Goal: Information Seeking & Learning: Learn about a topic

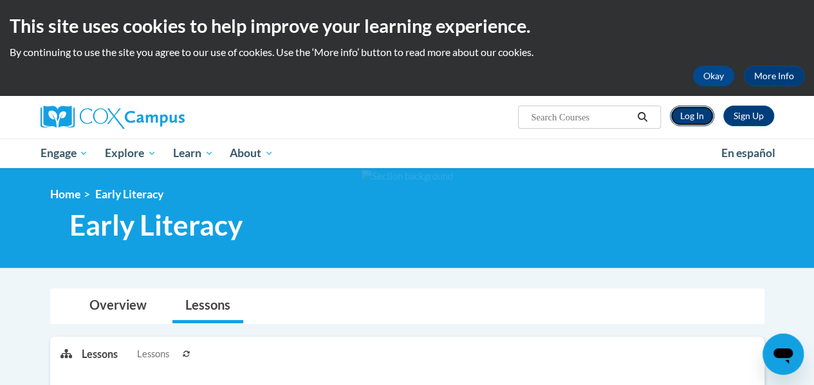
click at [685, 122] on link "Log In" at bounding box center [692, 115] width 44 height 21
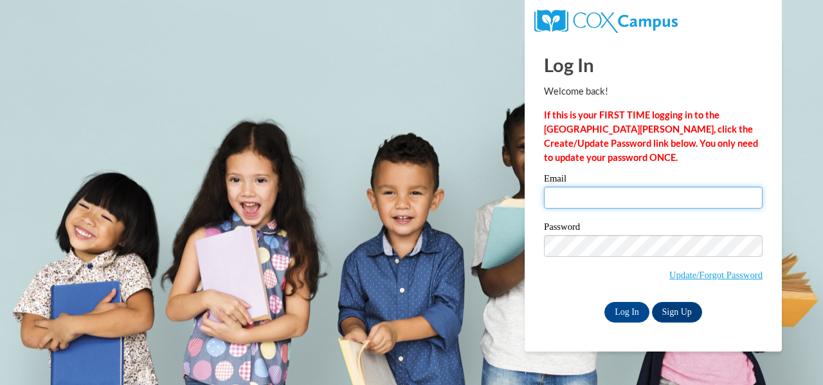
click at [602, 203] on input "Email" at bounding box center [653, 198] width 219 height 22
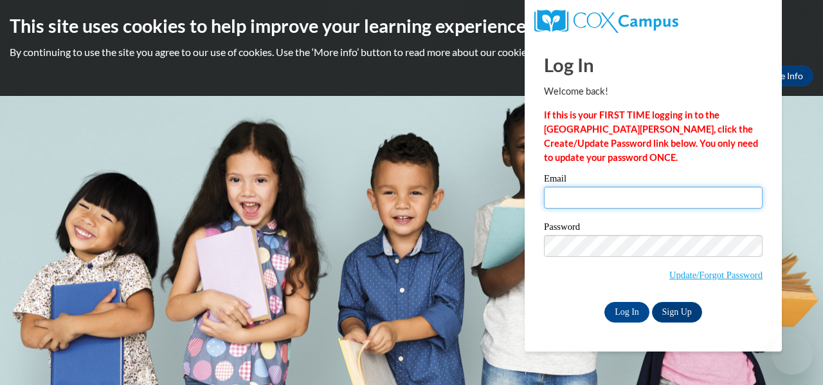
type input "melissa.grigg@rusd.org"
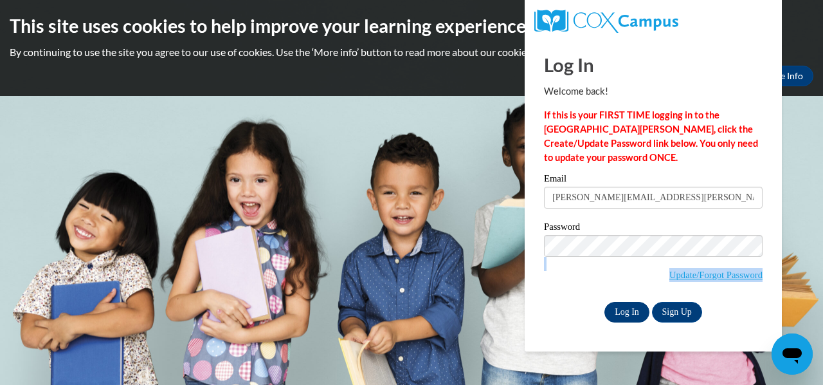
drag, startPoint x: 620, startPoint y: 296, endPoint x: 620, endPoint y: 307, distance: 10.3
click at [620, 307] on div "Email melissa.grigg@rusd.org Password Update/Forgot Password Log In Sign Up OR" at bounding box center [653, 248] width 219 height 148
click at [620, 307] on input "Log In" at bounding box center [627, 312] width 45 height 21
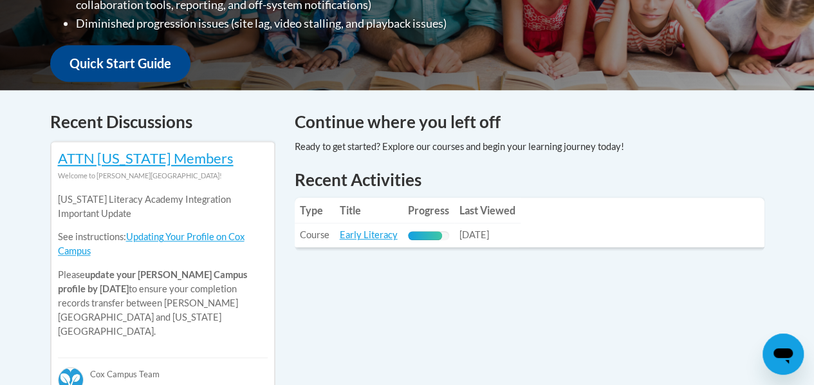
scroll to position [529, 0]
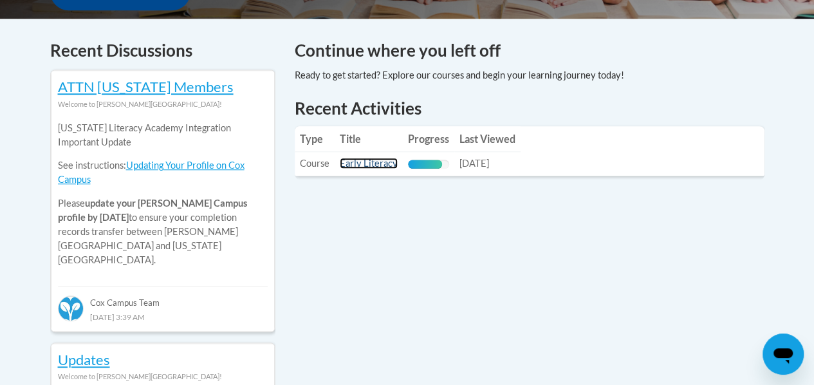
click at [355, 164] on link "Early Literacy" at bounding box center [369, 163] width 58 height 11
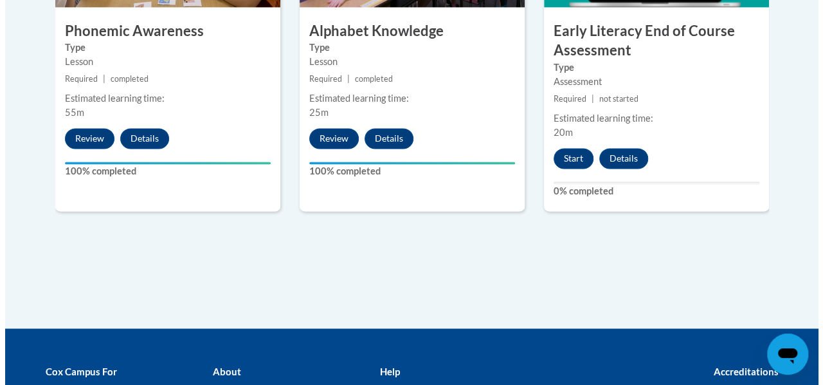
scroll to position [934, 0]
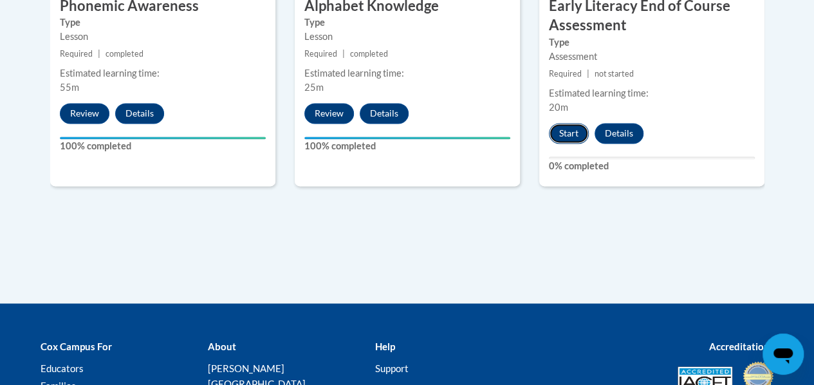
click at [563, 131] on button "Start" at bounding box center [569, 133] width 40 height 21
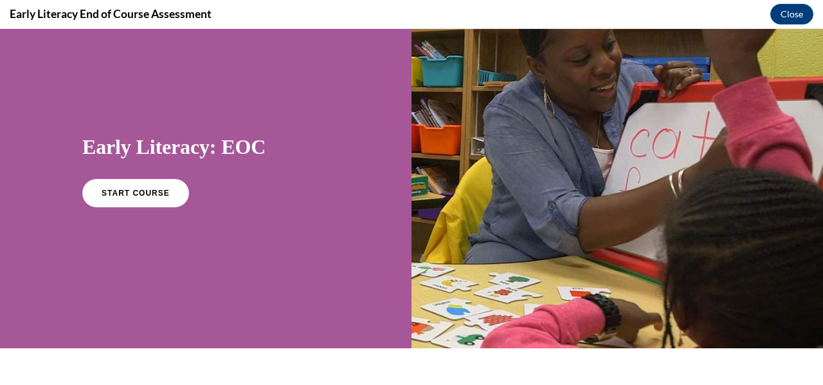
scroll to position [9, 0]
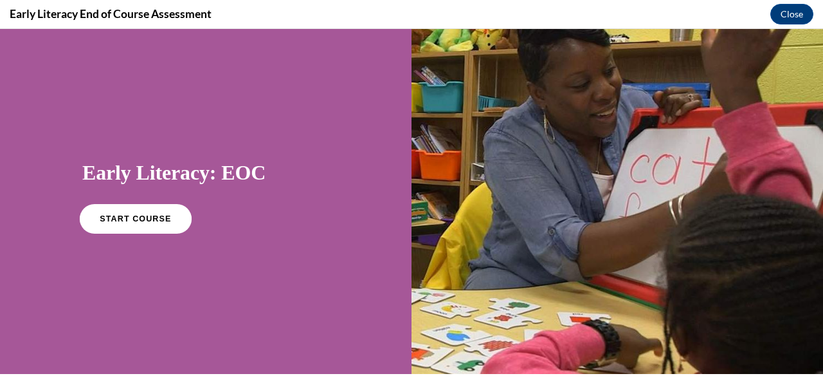
click at [158, 220] on span "START COURSE" at bounding box center [135, 219] width 71 height 10
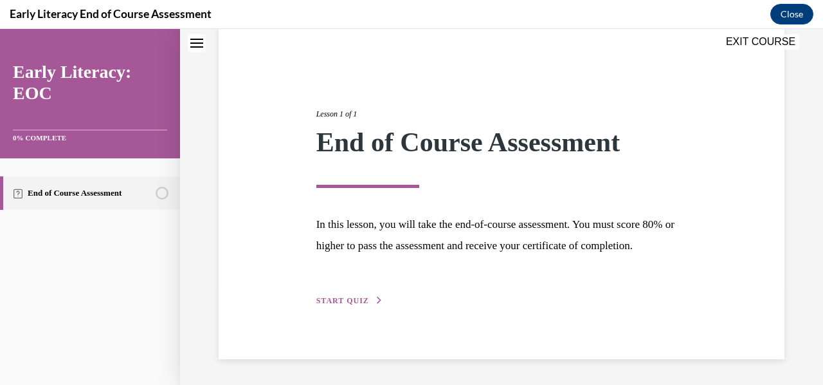
scroll to position [121, 0]
click at [354, 286] on div "Lesson 1 of 1 End of Course Assessment In this lesson, you will take the end-of…" at bounding box center [502, 192] width 390 height 229
click at [351, 296] on span "START QUIZ" at bounding box center [342, 300] width 53 height 9
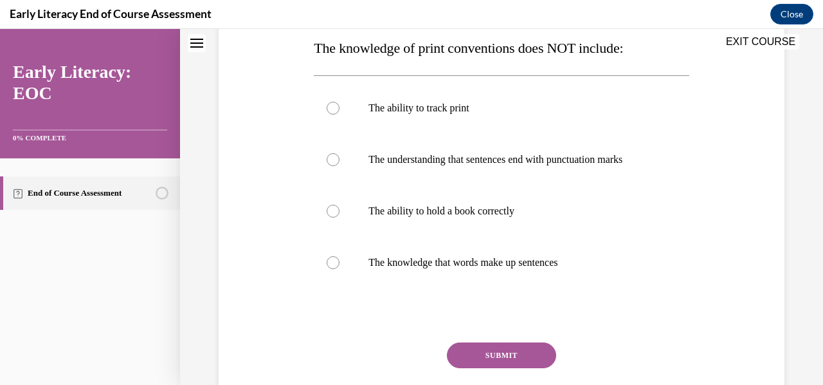
scroll to position [210, 0]
click at [338, 156] on div at bounding box center [501, 159] width 375 height 51
click at [509, 367] on button "SUBMIT" at bounding box center [501, 356] width 109 height 26
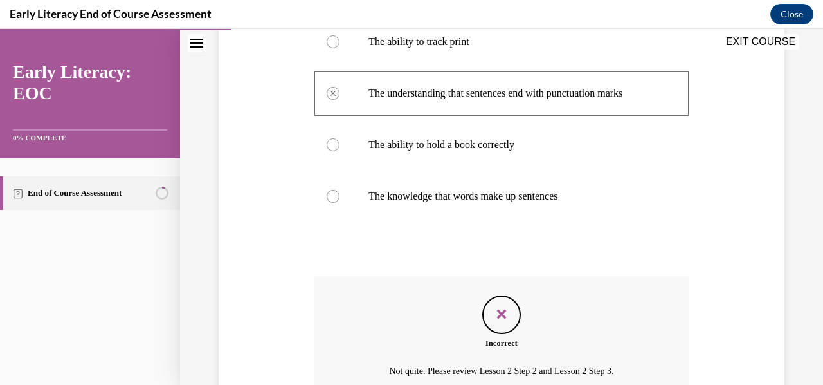
scroll to position [279, 0]
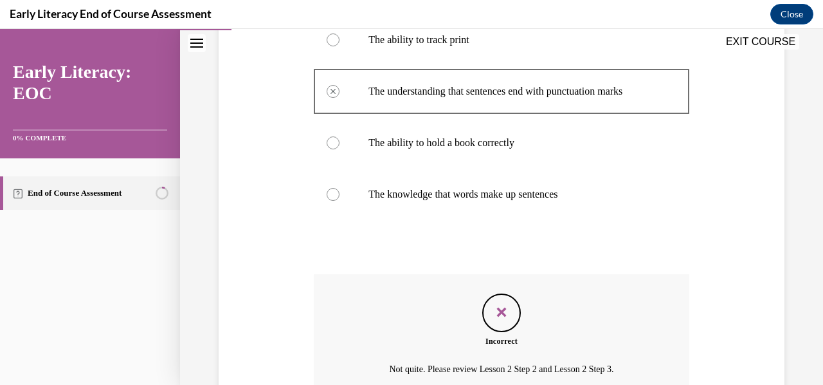
click at [333, 195] on div at bounding box center [333, 194] width 13 height 13
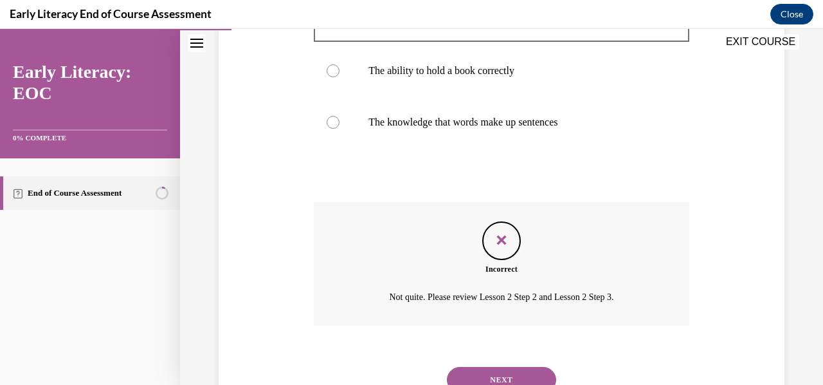
scroll to position [355, 0]
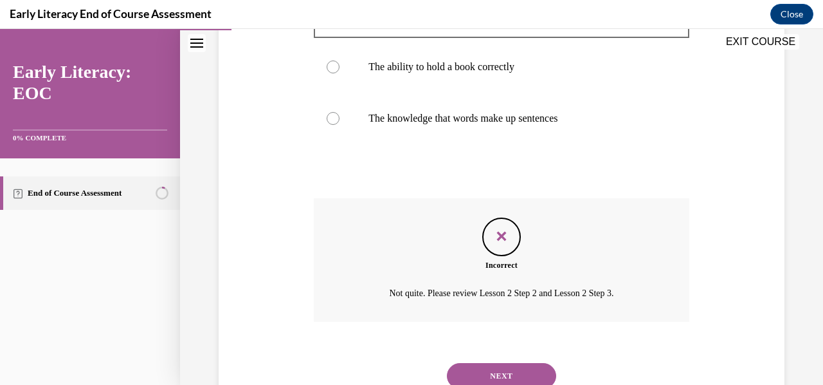
click at [535, 379] on button "NEXT" at bounding box center [501, 376] width 109 height 26
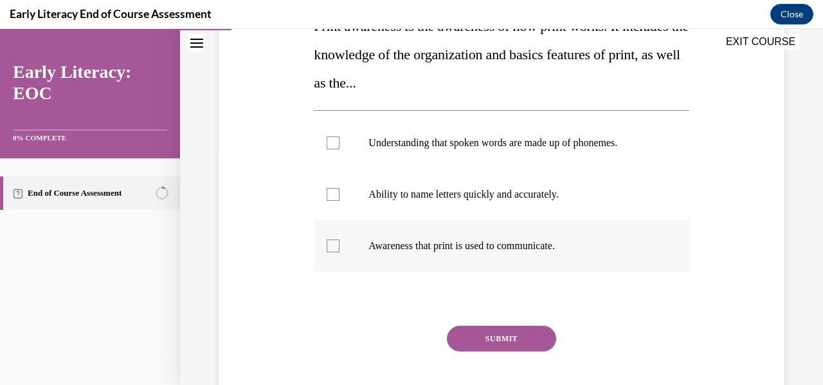
scroll to position [231, 0]
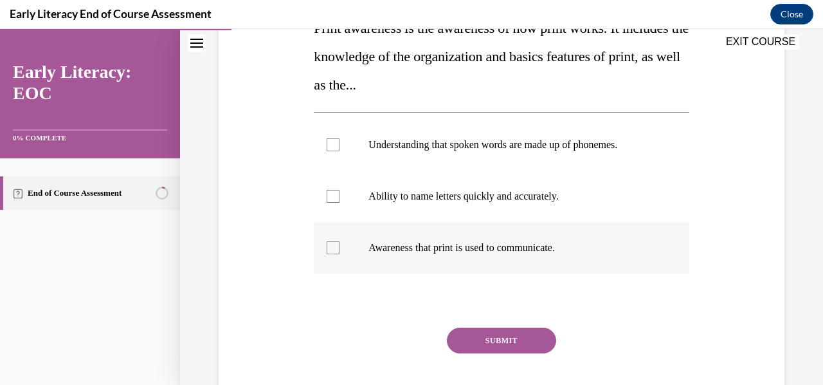
click at [336, 246] on div at bounding box center [333, 247] width 13 height 13
click at [490, 338] on button "SUBMIT" at bounding box center [501, 340] width 109 height 26
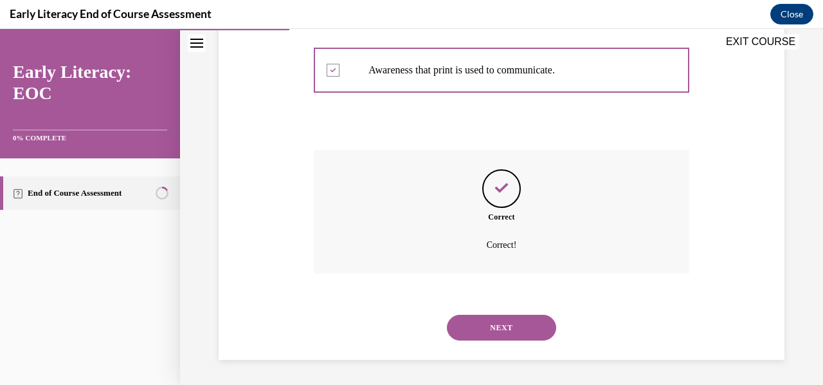
scroll to position [408, 0]
click at [489, 330] on button "NEXT" at bounding box center [501, 328] width 109 height 26
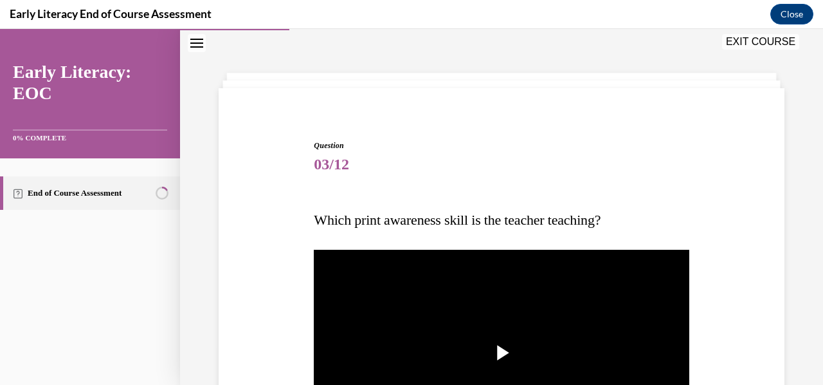
scroll to position [224, 0]
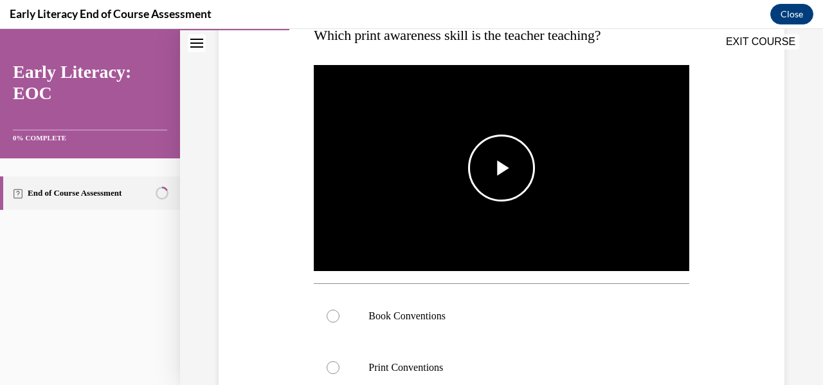
click at [498, 201] on img "Video player" at bounding box center [501, 167] width 375 height 211
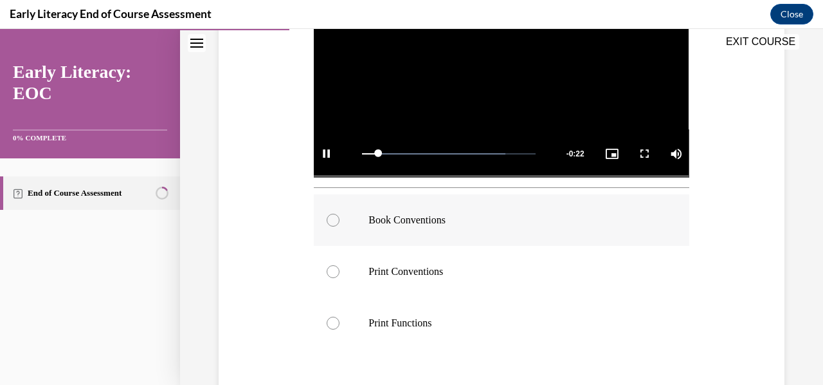
scroll to position [318, 0]
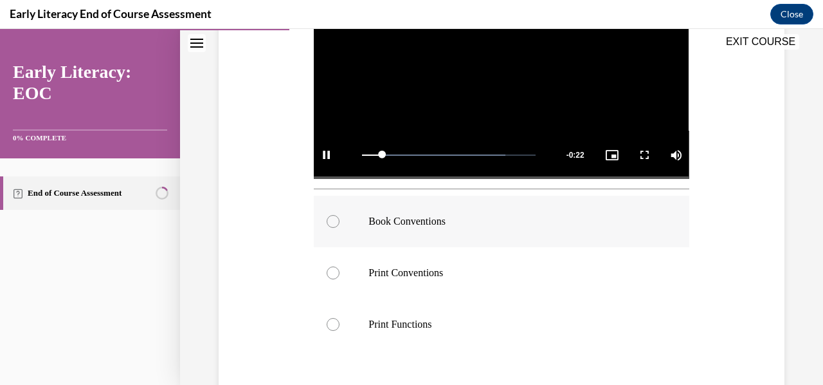
click at [498, 215] on p "Book Conventions" at bounding box center [513, 221] width 288 height 13
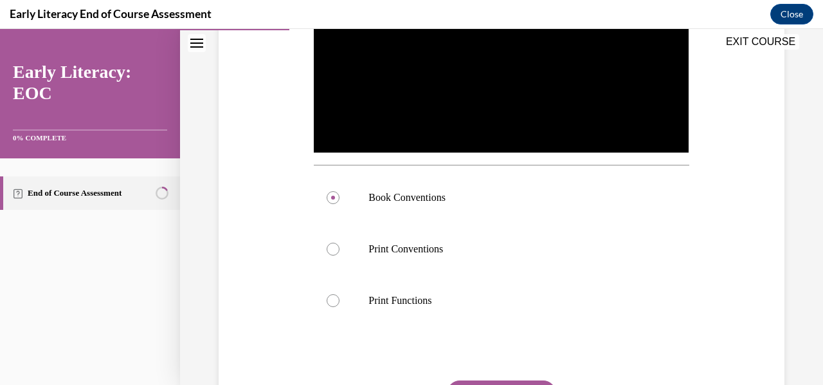
scroll to position [397, 0]
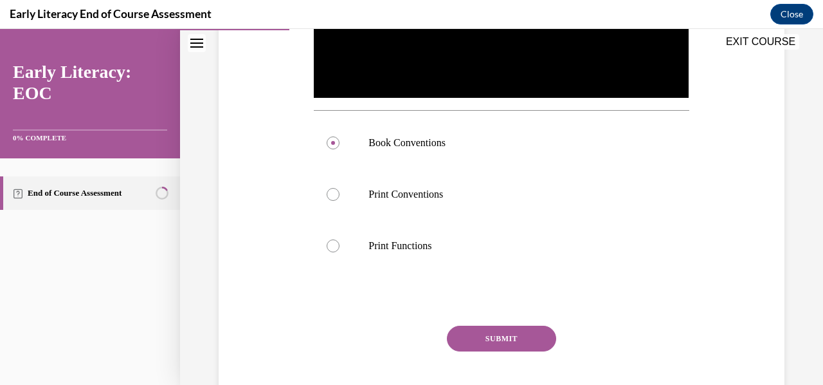
click at [487, 337] on button "SUBMIT" at bounding box center [501, 338] width 109 height 26
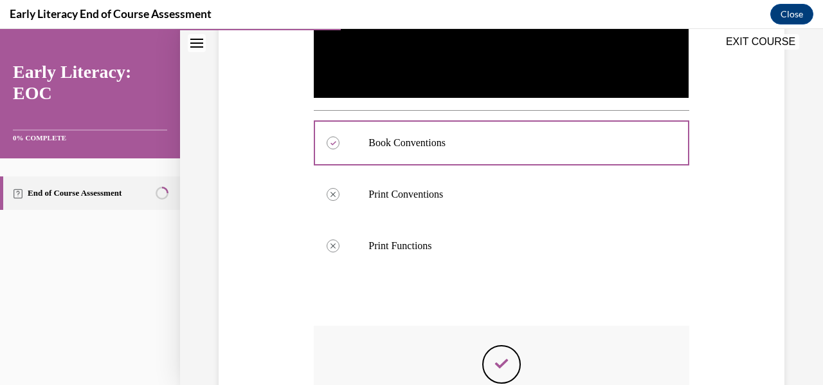
scroll to position [569, 0]
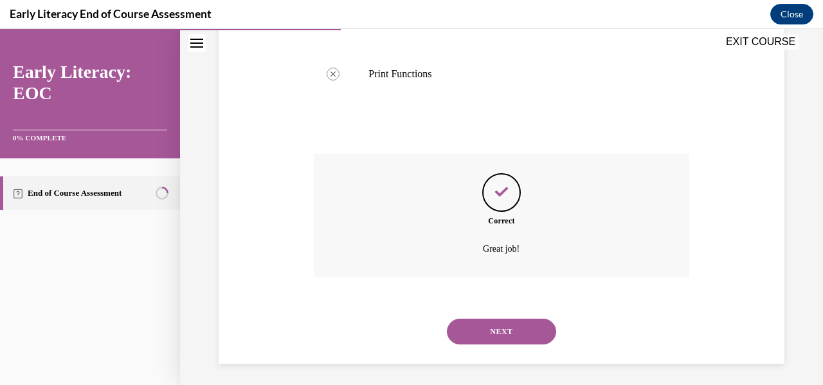
click at [488, 326] on button "NEXT" at bounding box center [501, 331] width 109 height 26
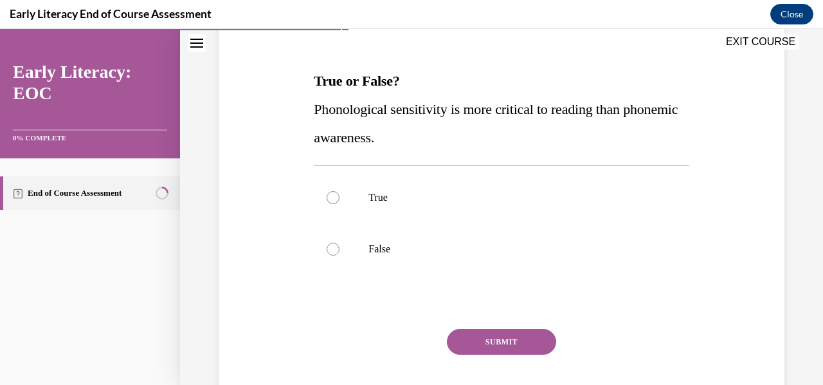
scroll to position [178, 0]
click at [497, 253] on p "False" at bounding box center [513, 249] width 288 height 13
click at [492, 345] on button "SUBMIT" at bounding box center [501, 342] width 109 height 26
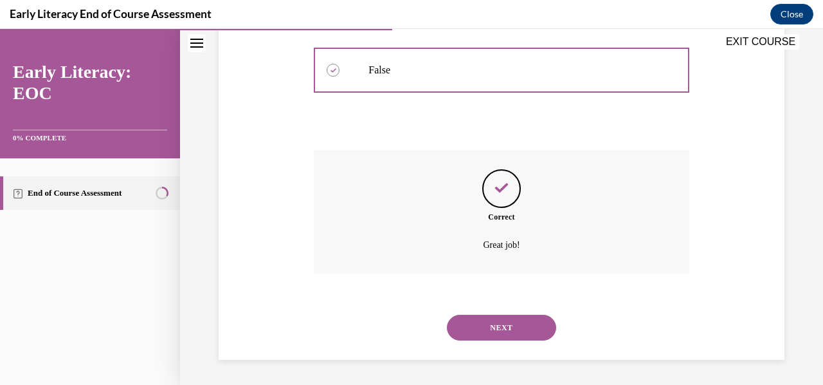
scroll to position [356, 0]
click at [489, 323] on button "NEXT" at bounding box center [501, 328] width 109 height 26
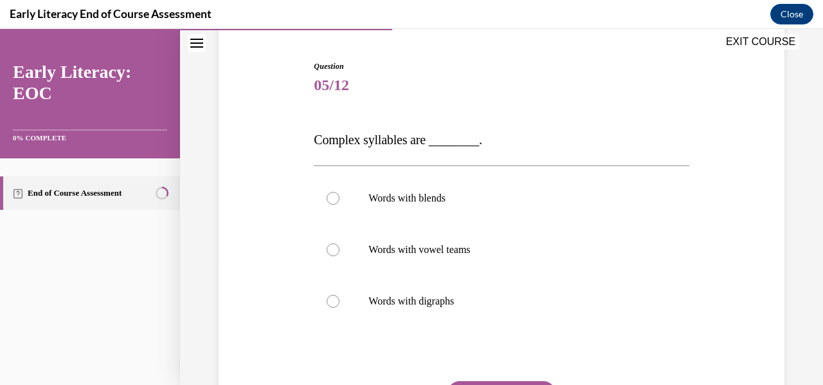
scroll to position [117, 0]
click at [488, 302] on p "Words with digraphs" at bounding box center [513, 302] width 288 height 13
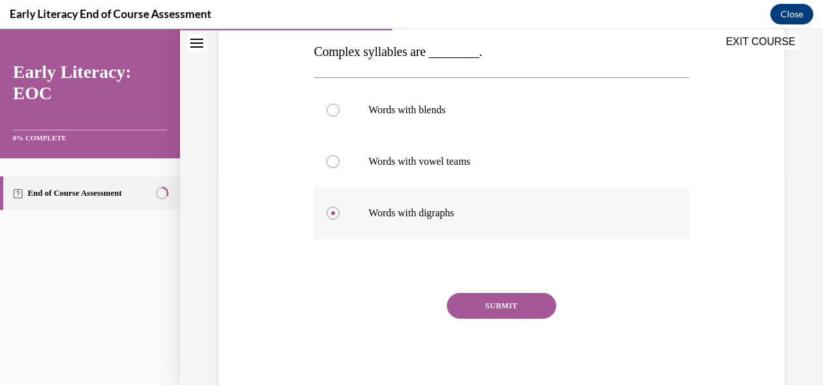
scroll to position [206, 0]
click at [488, 302] on button "SUBMIT" at bounding box center [501, 306] width 109 height 26
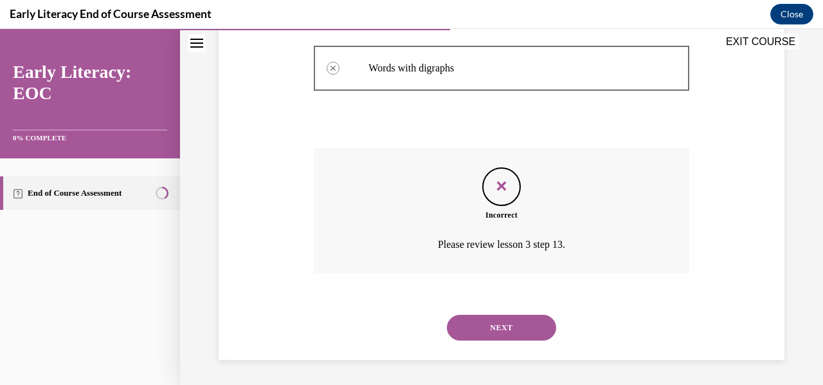
scroll to position [349, 0]
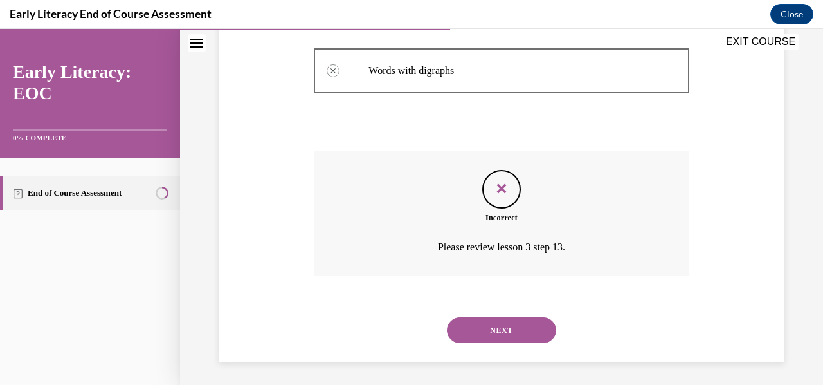
click at [495, 334] on button "NEXT" at bounding box center [501, 330] width 109 height 26
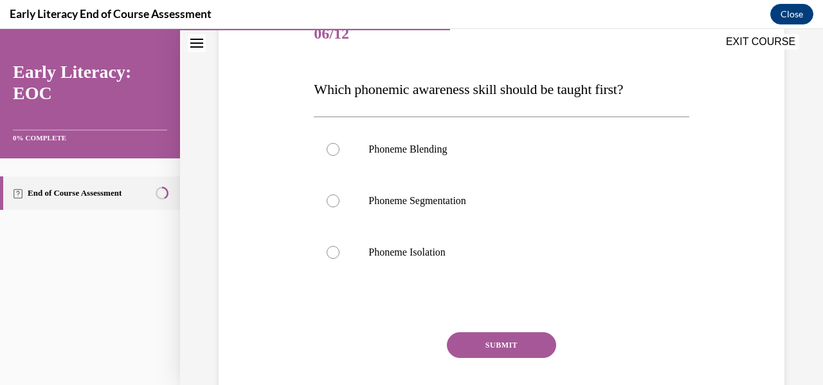
scroll to position [170, 0]
click at [502, 270] on div at bounding box center [501, 251] width 375 height 51
click at [509, 343] on button "SUBMIT" at bounding box center [501, 345] width 109 height 26
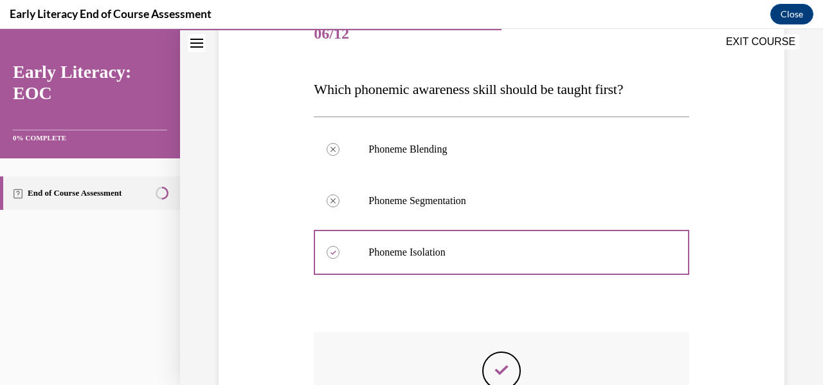
scroll to position [352, 0]
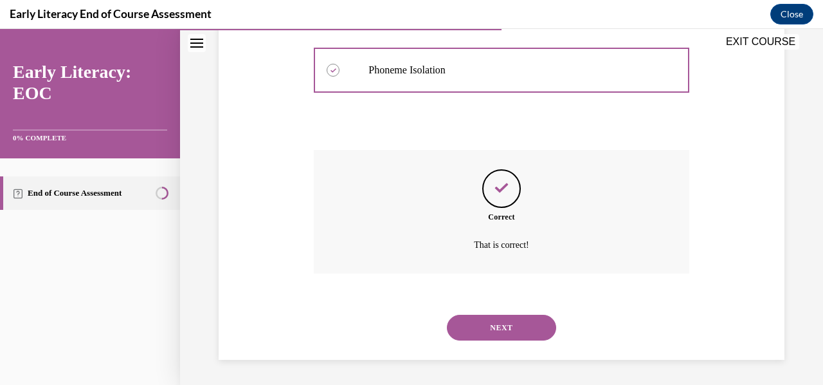
click at [498, 318] on button "NEXT" at bounding box center [501, 328] width 109 height 26
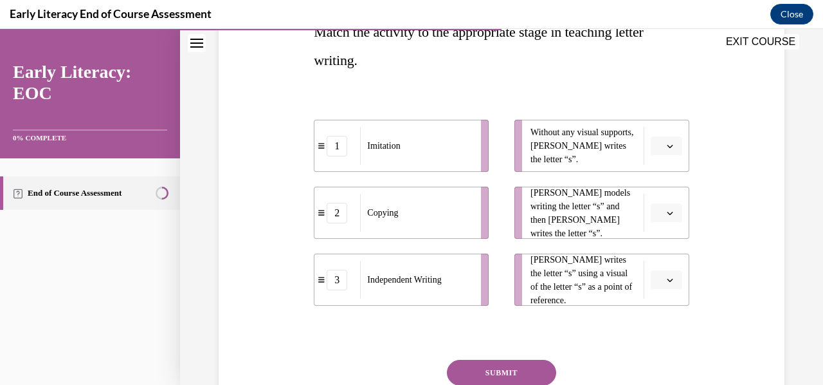
scroll to position [228, 0]
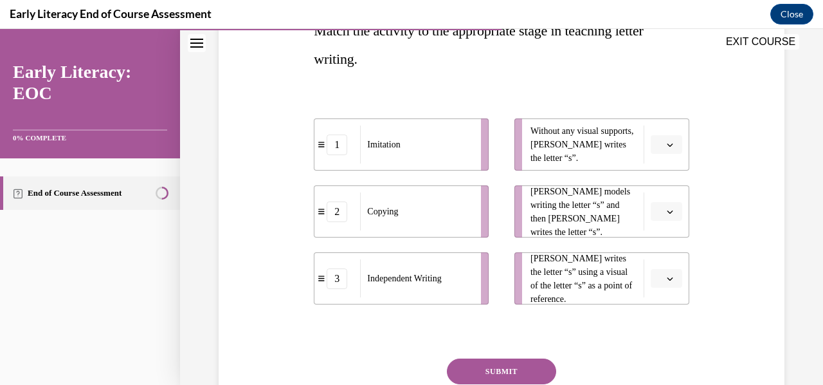
click at [663, 149] on button "button" at bounding box center [667, 144] width 32 height 19
click at [664, 253] on div "3" at bounding box center [657, 250] width 32 height 26
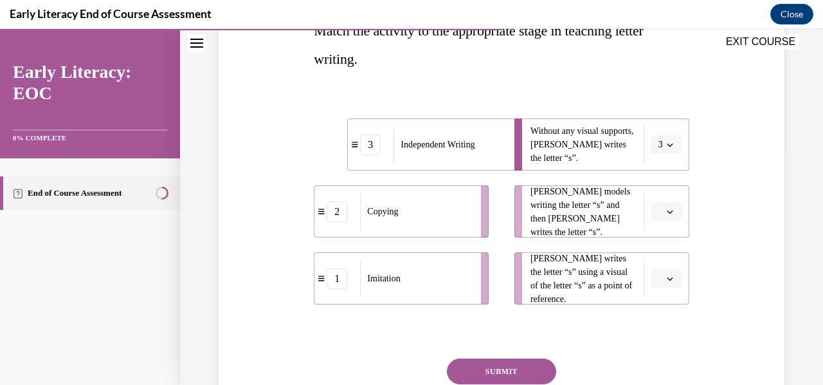
click at [661, 216] on button "button" at bounding box center [667, 211] width 32 height 19
click at [648, 264] on div "1" at bounding box center [657, 266] width 32 height 26
click at [659, 277] on span "Please select an option" at bounding box center [661, 278] width 5 height 13
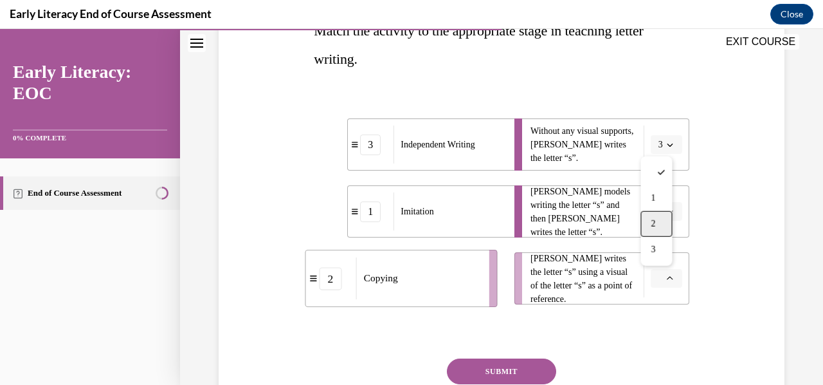
click at [661, 223] on div "2" at bounding box center [657, 224] width 32 height 26
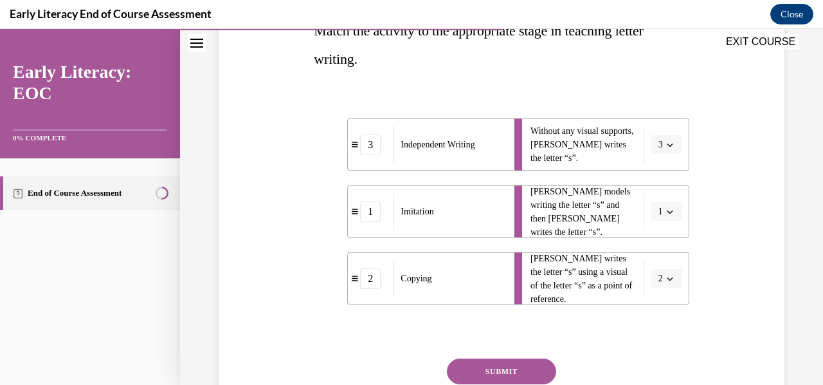
click at [512, 366] on button "SUBMIT" at bounding box center [501, 371] width 109 height 26
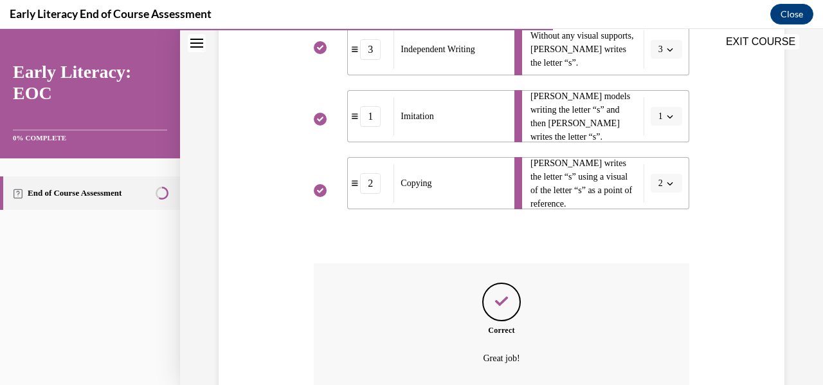
scroll to position [437, 0]
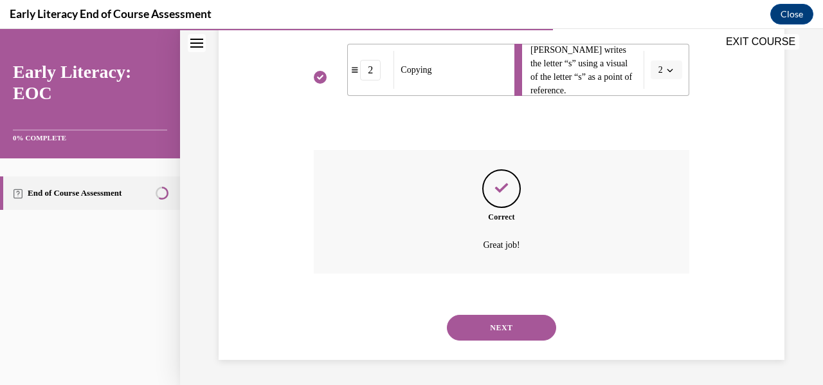
click at [505, 324] on button "NEXT" at bounding box center [501, 328] width 109 height 26
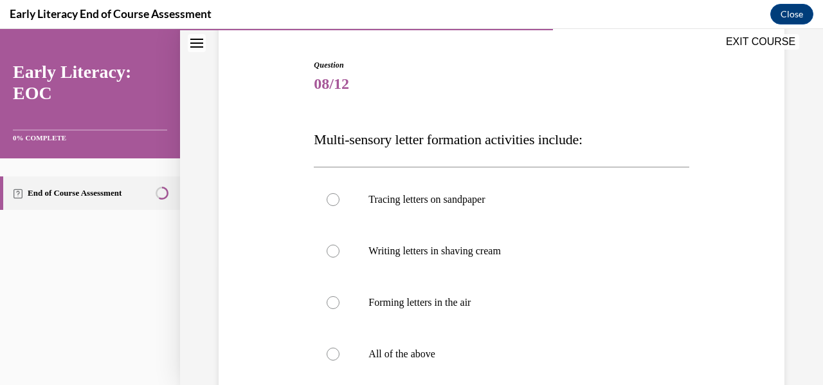
scroll to position [152, 0]
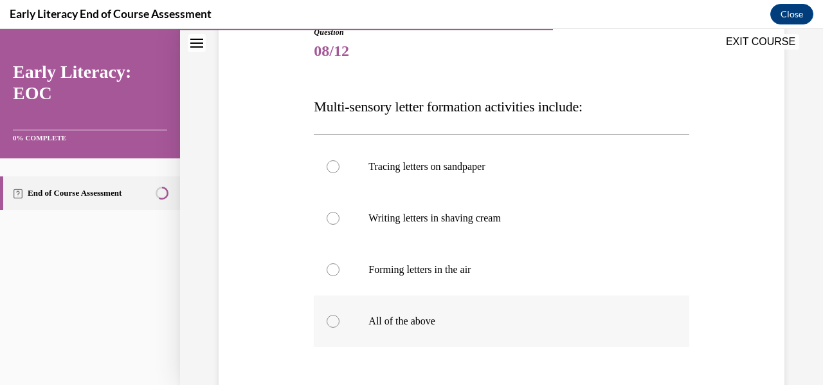
click at [486, 329] on div at bounding box center [501, 320] width 375 height 51
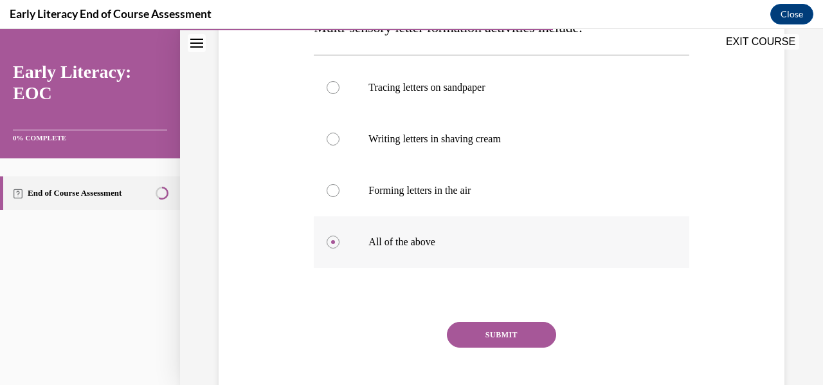
scroll to position [232, 0]
click at [486, 329] on button "SUBMIT" at bounding box center [501, 334] width 109 height 26
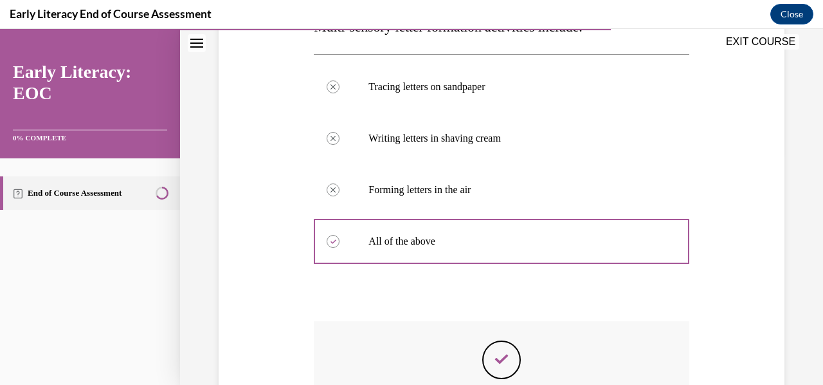
scroll to position [403, 0]
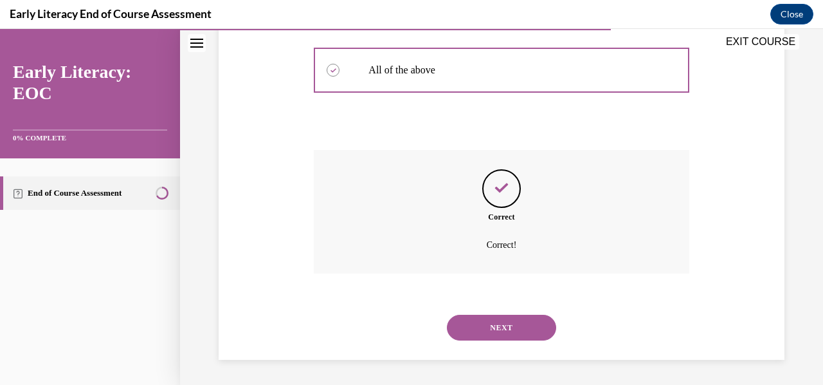
click at [486, 329] on button "NEXT" at bounding box center [501, 328] width 109 height 26
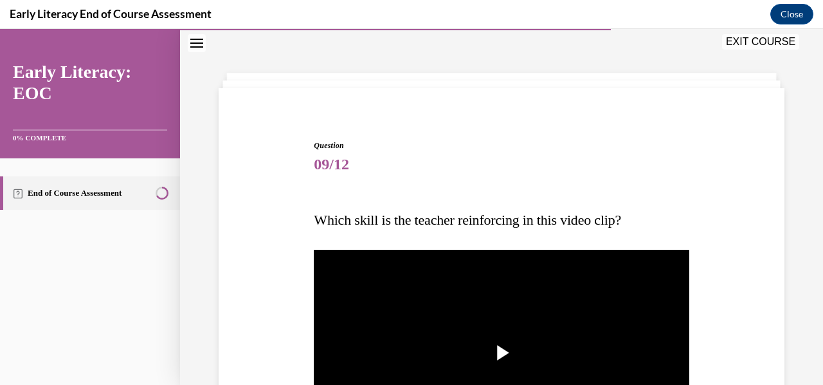
scroll to position [169, 0]
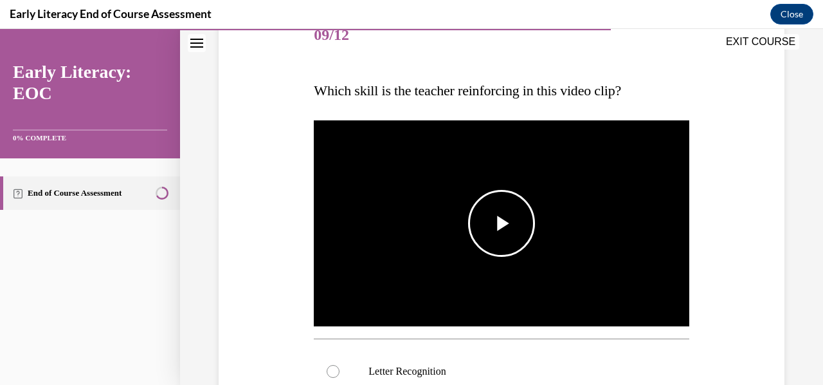
click at [502, 223] on span "Video player" at bounding box center [502, 223] width 0 height 0
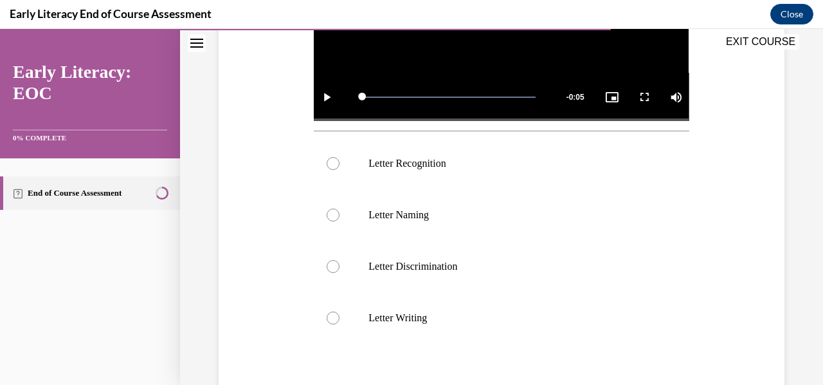
scroll to position [377, 0]
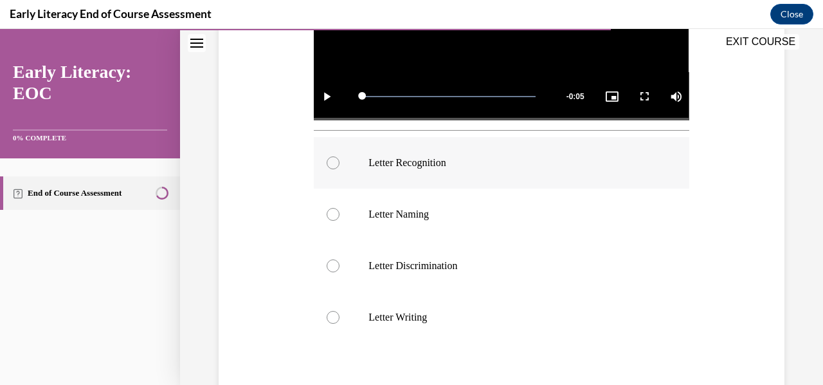
click at [565, 169] on div at bounding box center [501, 162] width 375 height 51
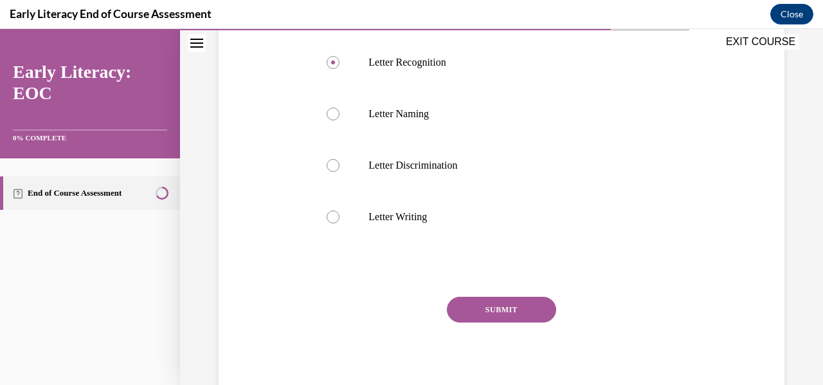
click at [505, 304] on button "SUBMIT" at bounding box center [501, 309] width 109 height 26
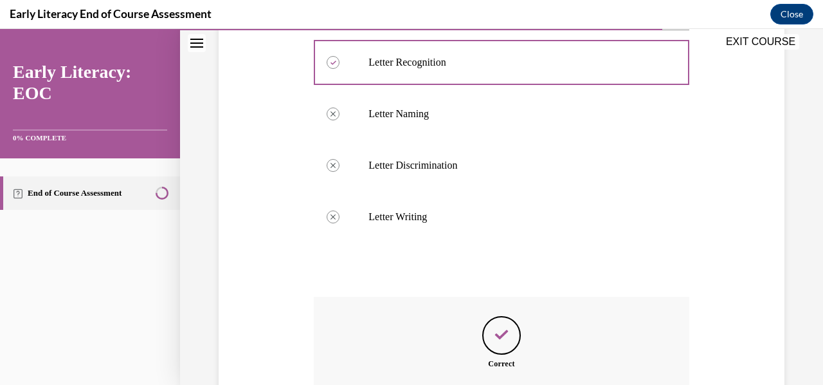
scroll to position [620, 0]
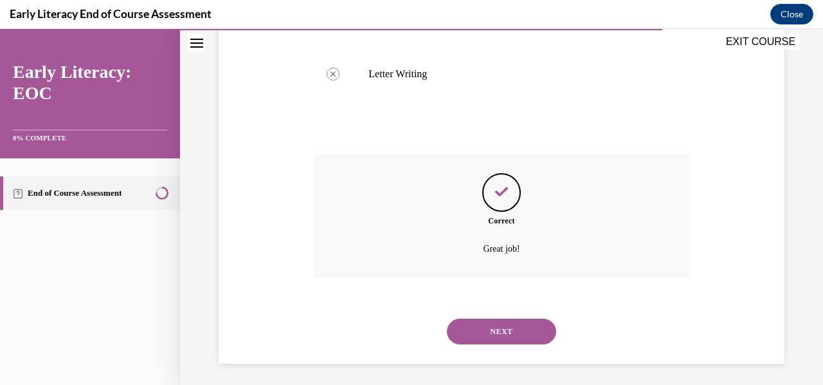
click at [497, 331] on button "NEXT" at bounding box center [501, 331] width 109 height 26
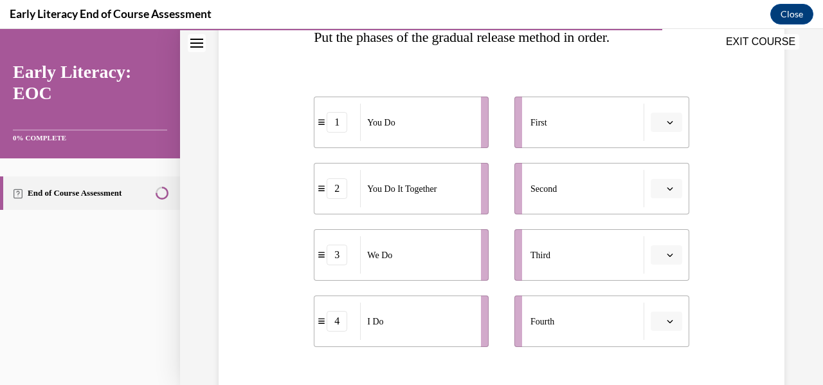
scroll to position [221, 0]
click at [659, 320] on span "Please select an option" at bounding box center [661, 321] width 5 height 13
click at [670, 209] on div "1" at bounding box center [657, 216] width 32 height 26
click at [666, 127] on span "button" at bounding box center [670, 122] width 9 height 9
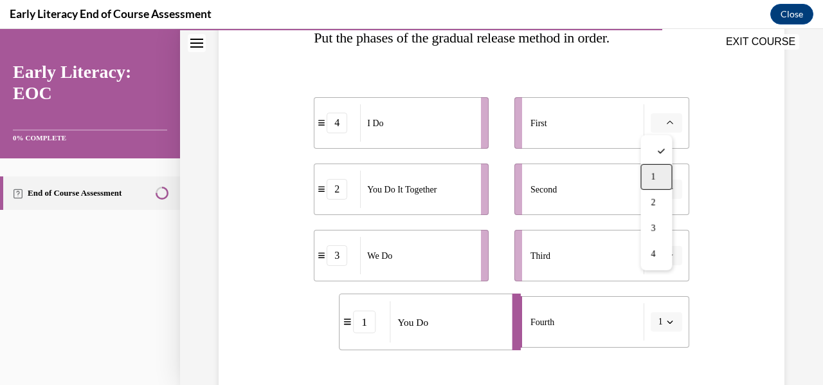
click at [656, 170] on div "1" at bounding box center [657, 177] width 32 height 26
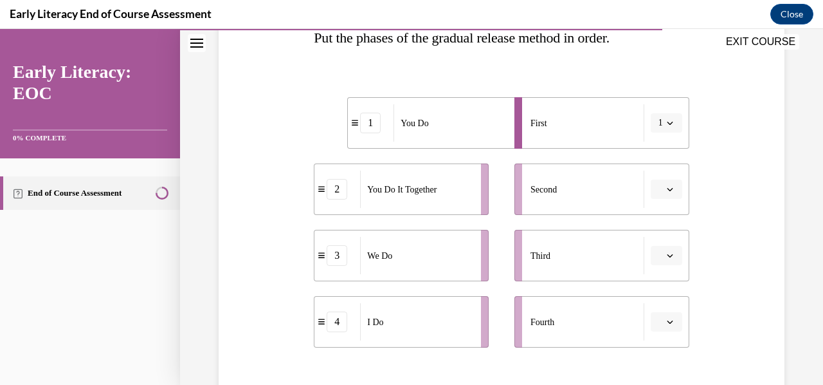
click at [655, 116] on button "1" at bounding box center [667, 122] width 32 height 19
click at [644, 260] on div "4" at bounding box center [654, 254] width 32 height 26
click at [349, 329] on div "1" at bounding box center [338, 321] width 46 height 21
click at [323, 325] on div "1" at bounding box center [338, 321] width 46 height 21
click at [392, 273] on li "3 We Do" at bounding box center [401, 255] width 175 height 51
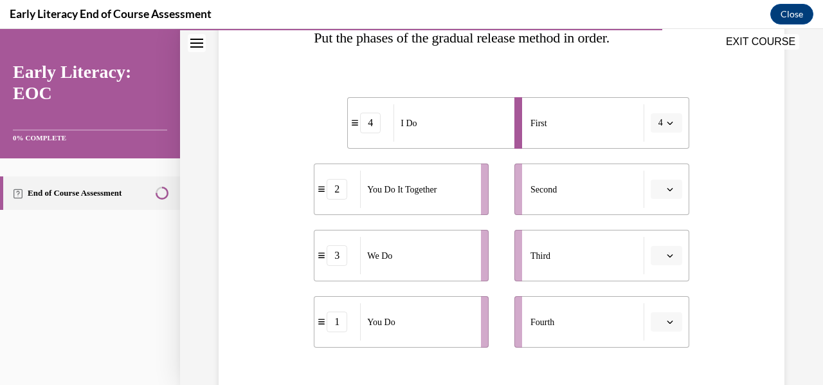
click at [667, 186] on icon "button" at bounding box center [670, 189] width 6 height 6
click at [663, 298] on div "3" at bounding box center [657, 295] width 32 height 26
click at [667, 253] on icon "button" at bounding box center [670, 255] width 6 height 6
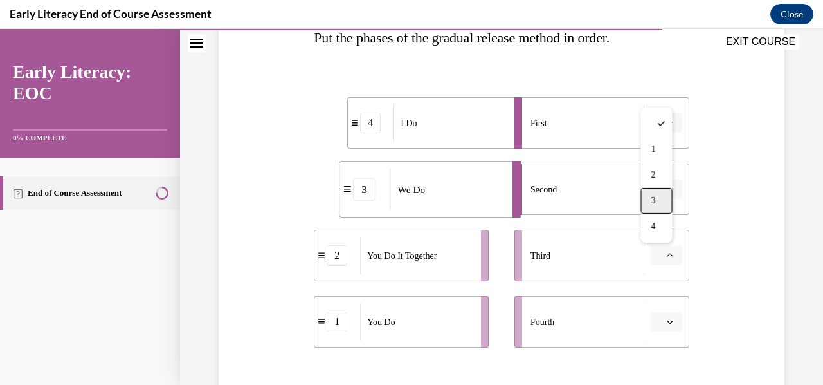
click at [655, 205] on span "3" at bounding box center [653, 201] width 5 height 10
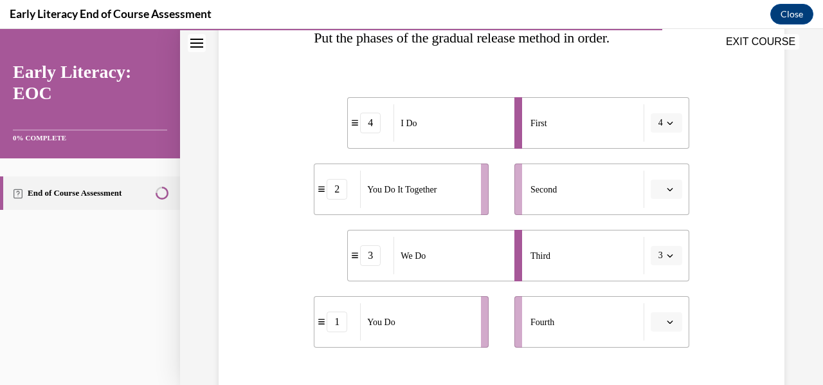
click at [667, 190] on icon "button" at bounding box center [670, 189] width 6 height 6
click at [651, 295] on span "3" at bounding box center [653, 294] width 5 height 10
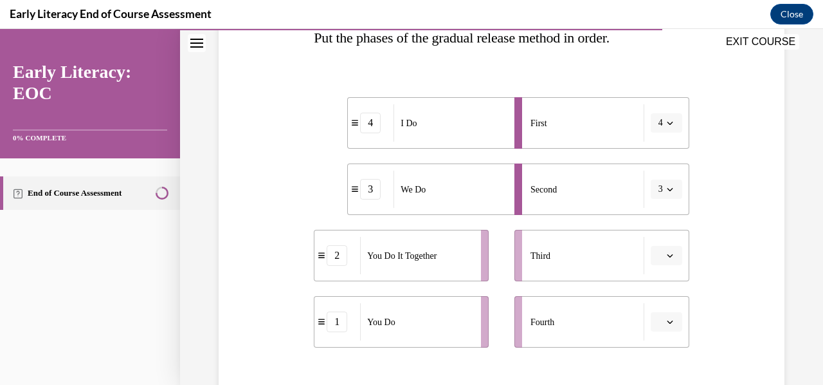
click at [667, 255] on icon "button" at bounding box center [670, 255] width 6 height 6
click at [659, 175] on div "2" at bounding box center [657, 175] width 32 height 26
click at [667, 320] on icon "button" at bounding box center [670, 321] width 6 height 6
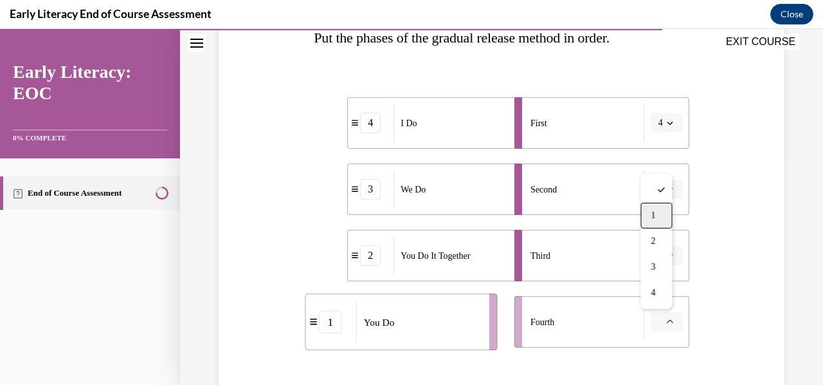
click at [650, 211] on div "1" at bounding box center [657, 216] width 32 height 26
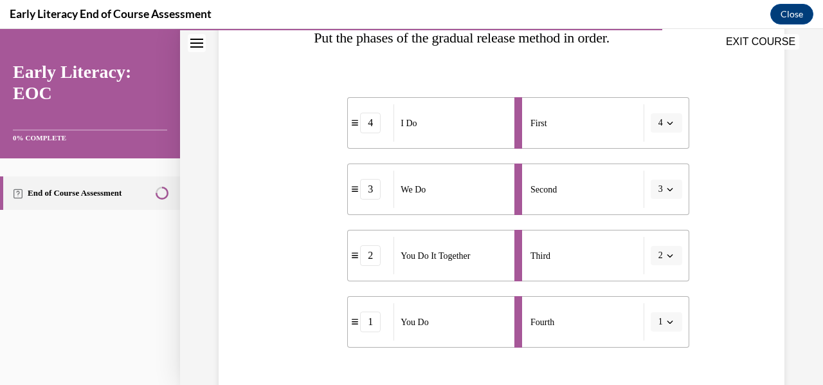
click at [715, 235] on div "Question 10/12 Put the phases of the gradual release method in order. 4 I Do 3 …" at bounding box center [501, 213] width 572 height 588
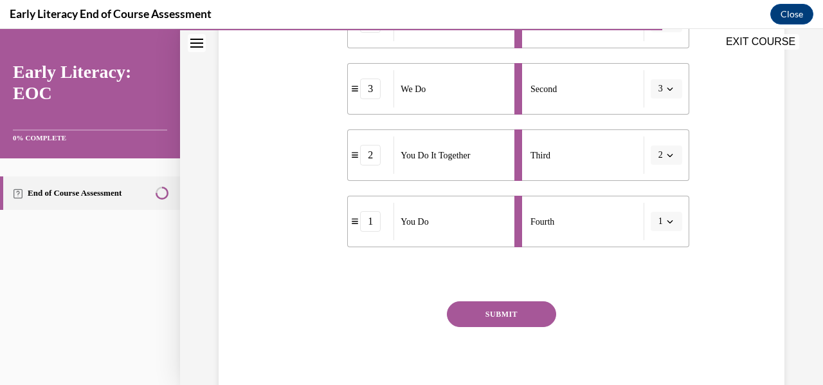
scroll to position [322, 0]
click at [497, 320] on button "SUBMIT" at bounding box center [501, 313] width 109 height 26
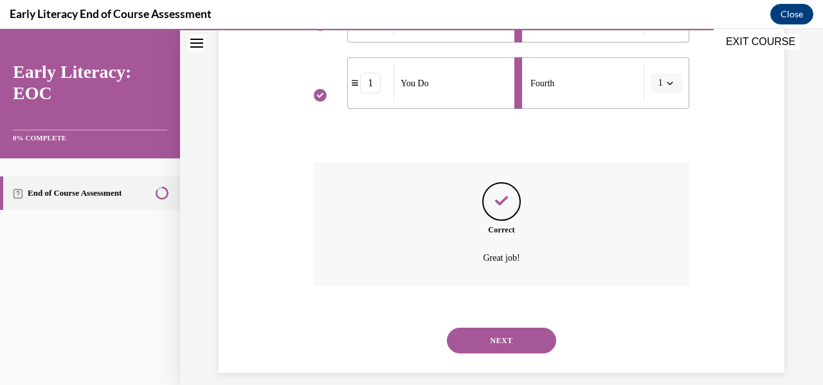
click at [505, 342] on button "NEXT" at bounding box center [501, 340] width 109 height 26
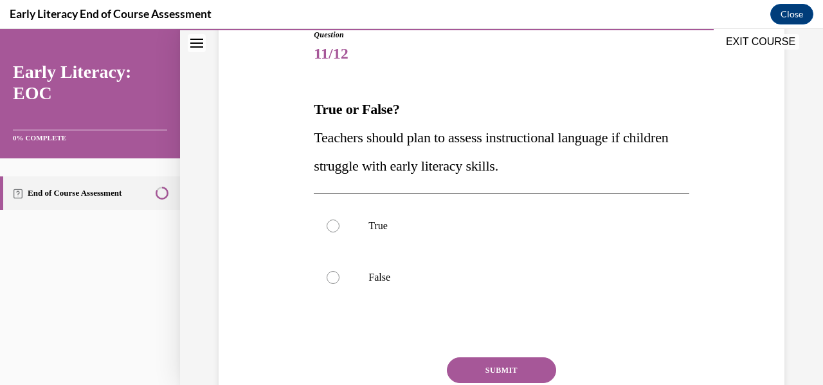
scroll to position [149, 0]
click at [506, 287] on div at bounding box center [501, 277] width 375 height 51
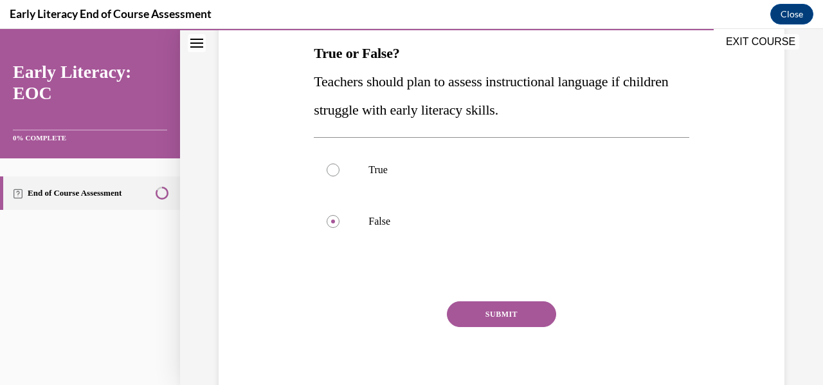
click at [511, 319] on button "SUBMIT" at bounding box center [501, 314] width 109 height 26
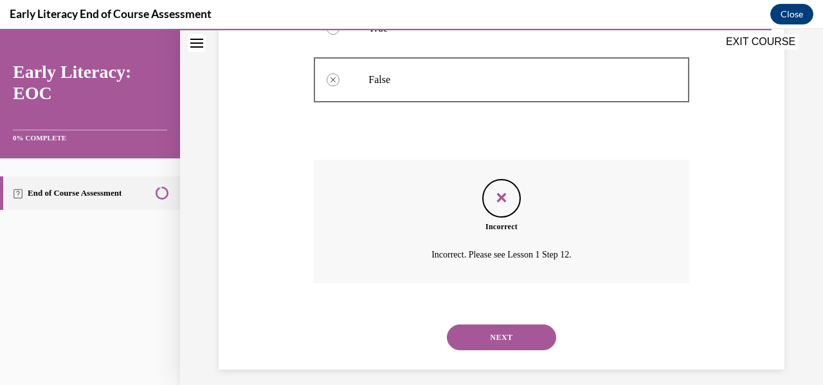
scroll to position [346, 0]
click at [510, 333] on button "NEXT" at bounding box center [501, 338] width 109 height 26
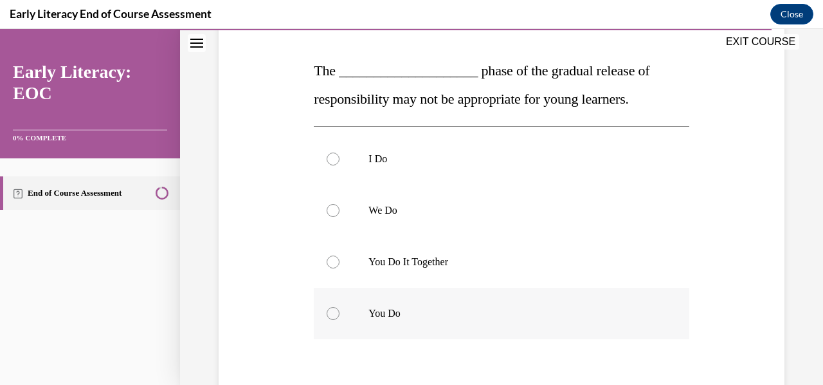
scroll to position [189, 0]
click at [512, 307] on p "You Do" at bounding box center [513, 312] width 288 height 13
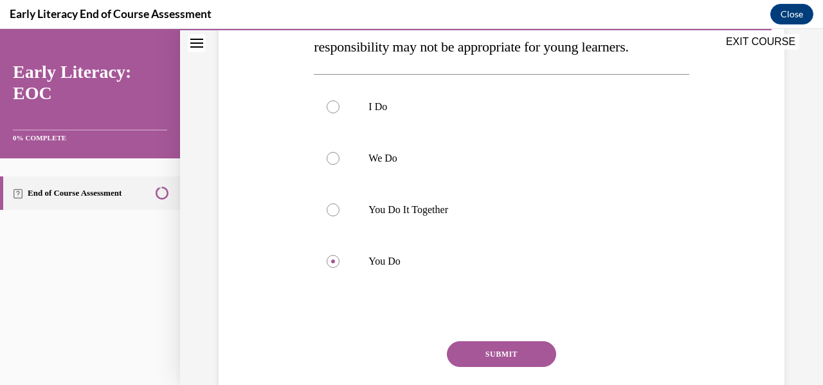
scroll to position [238, 0]
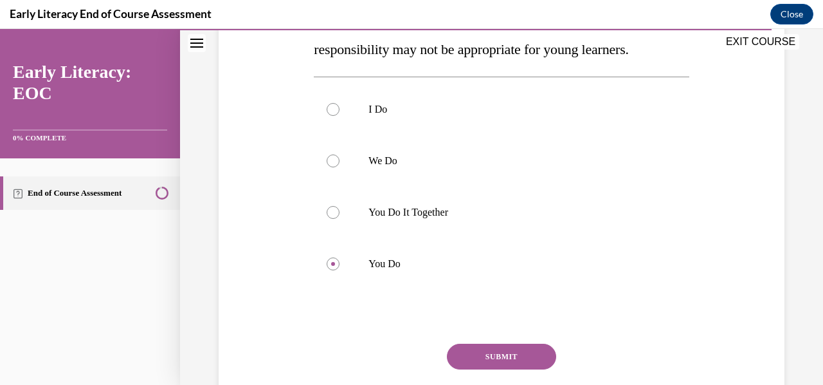
click at [522, 354] on button "SUBMIT" at bounding box center [501, 356] width 109 height 26
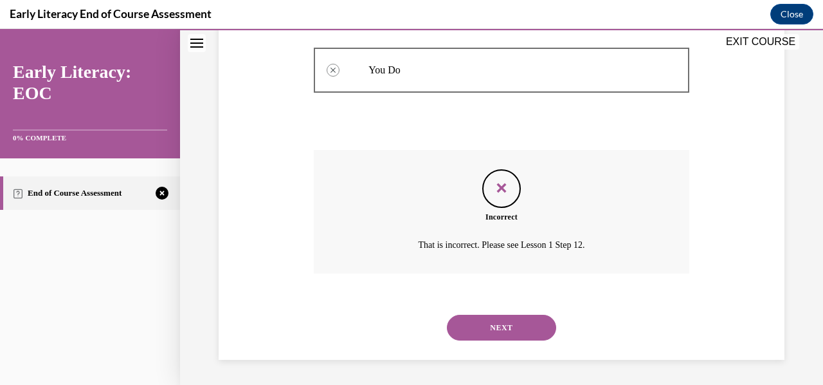
scroll to position [431, 0]
click at [516, 331] on button "NEXT" at bounding box center [501, 328] width 109 height 26
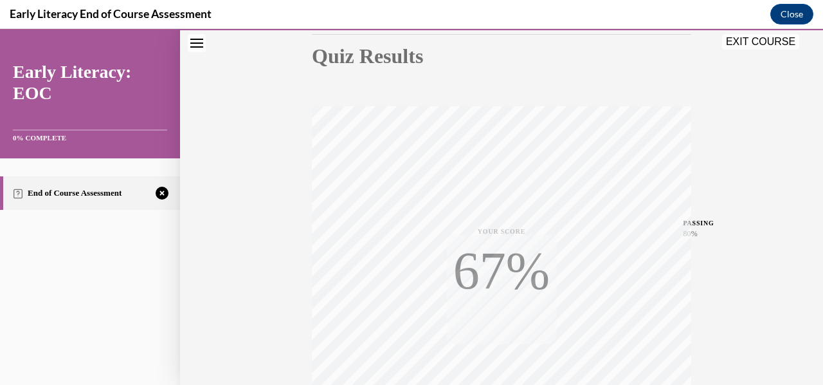
scroll to position [303, 0]
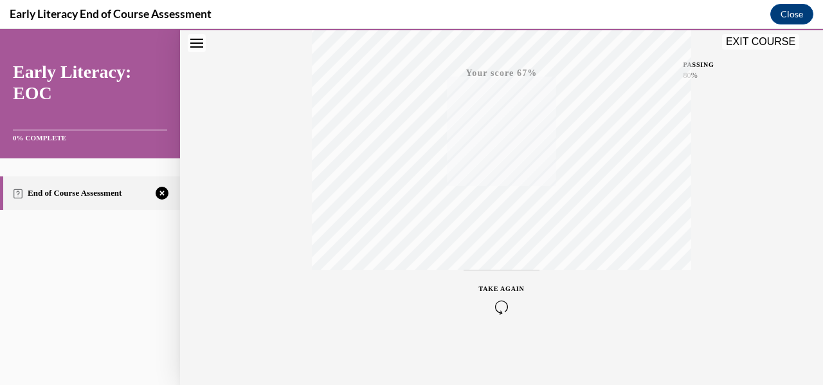
click at [497, 296] on div "TAKE AGAIN" at bounding box center [502, 299] width 46 height 30
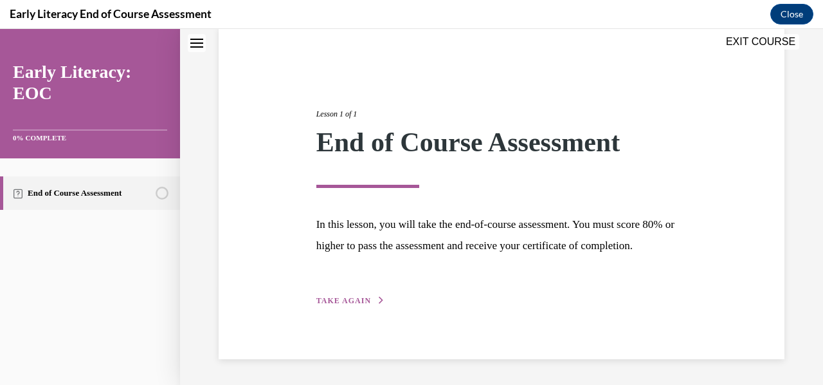
scroll to position [121, 0]
click at [337, 296] on span "TAKE AGAIN" at bounding box center [343, 300] width 55 height 9
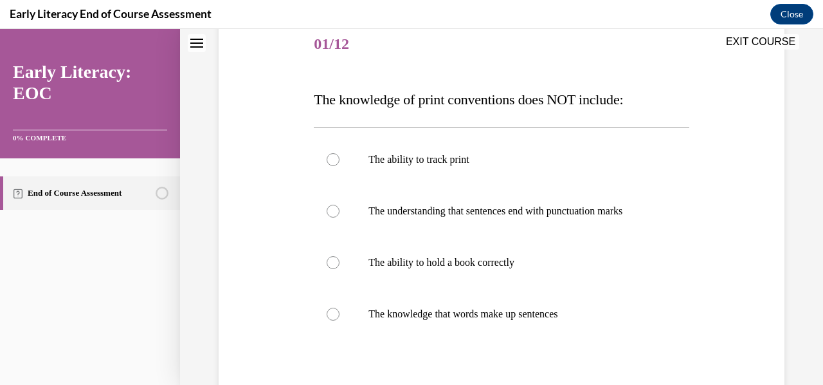
scroll to position [159, 0]
click at [489, 262] on p "The ability to hold a book correctly" at bounding box center [513, 263] width 288 height 13
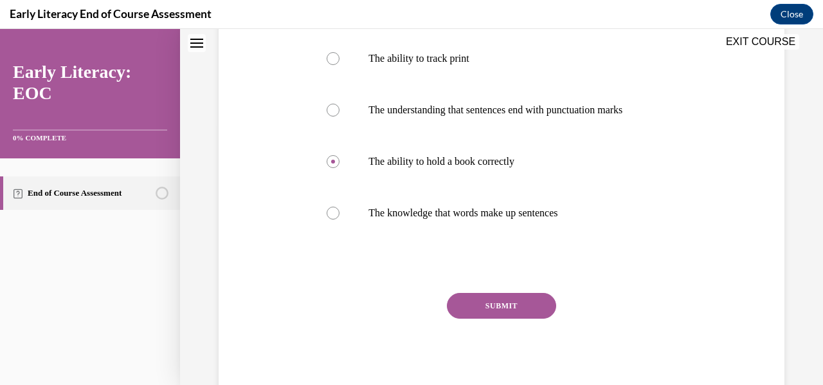
click at [503, 308] on button "SUBMIT" at bounding box center [501, 306] width 109 height 26
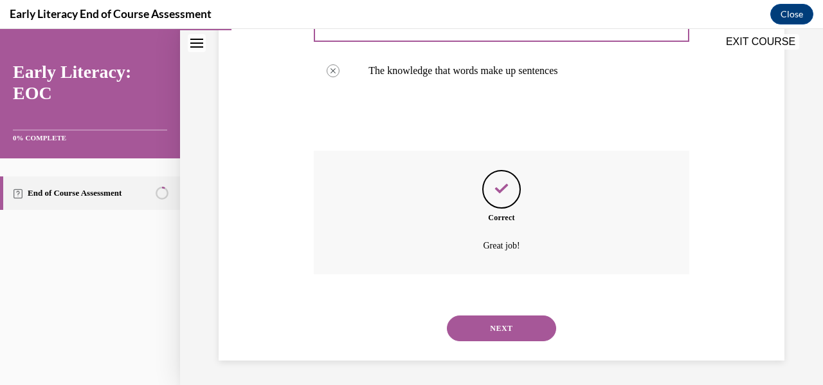
click at [509, 331] on button "NEXT" at bounding box center [501, 328] width 109 height 26
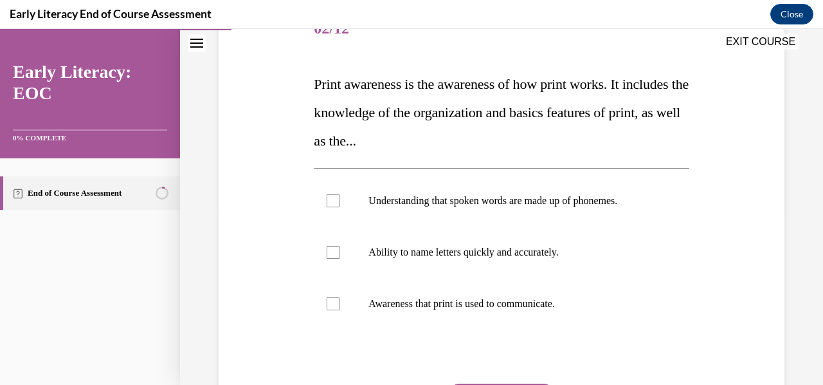
scroll to position [174, 0]
click at [443, 317] on div at bounding box center [501, 303] width 375 height 51
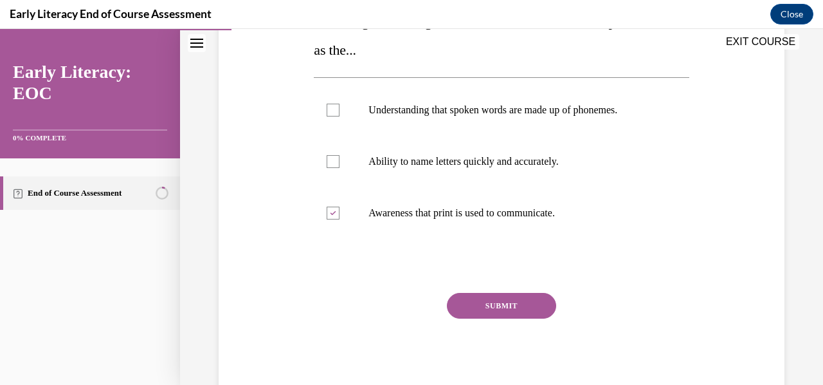
click at [482, 308] on button "SUBMIT" at bounding box center [501, 306] width 109 height 26
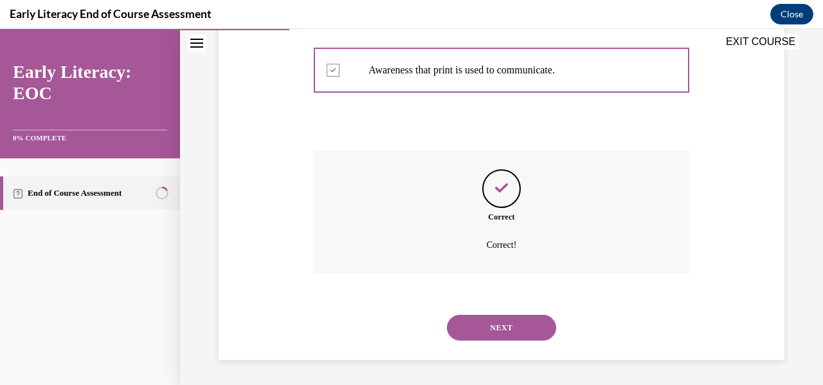
scroll to position [408, 0]
click at [520, 327] on button "NEXT" at bounding box center [501, 328] width 109 height 26
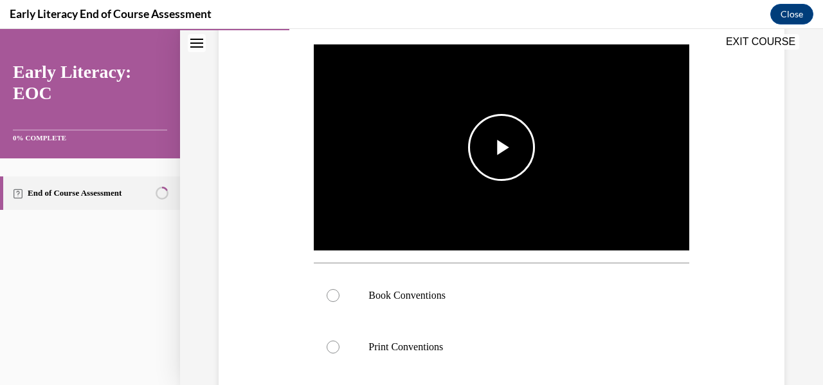
scroll to position [245, 0]
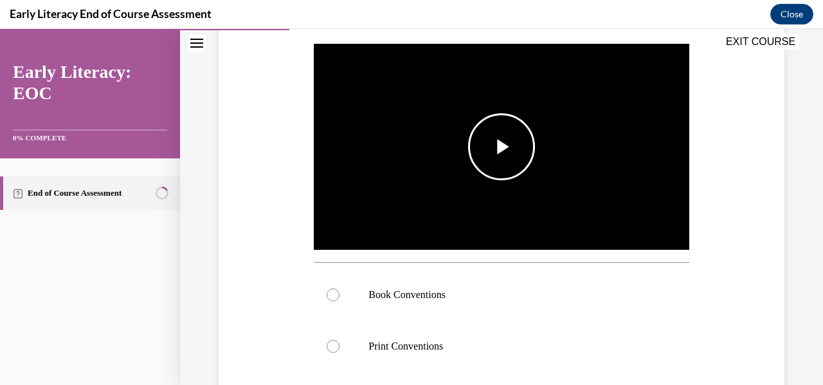
click at [502, 147] on span "Video player" at bounding box center [502, 147] width 0 height 0
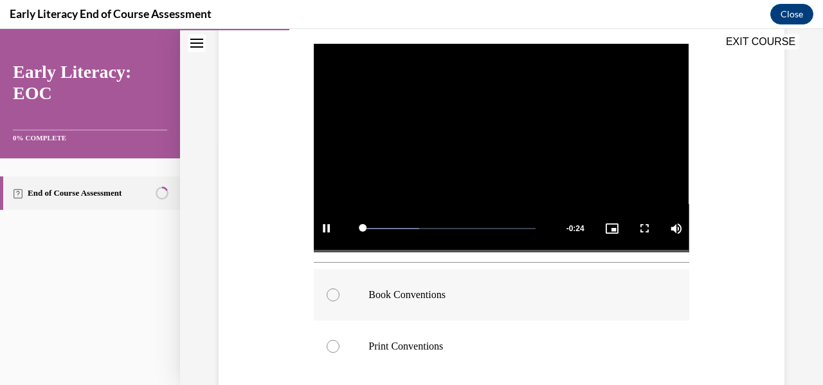
click at [397, 288] on p "Book Conventions" at bounding box center [513, 294] width 288 height 13
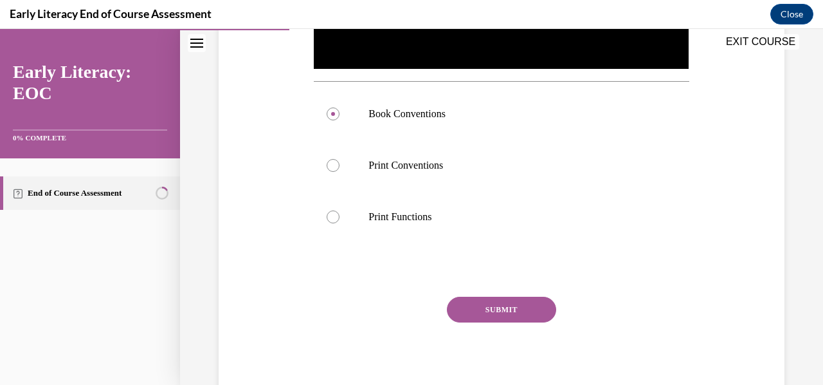
scroll to position [423, 0]
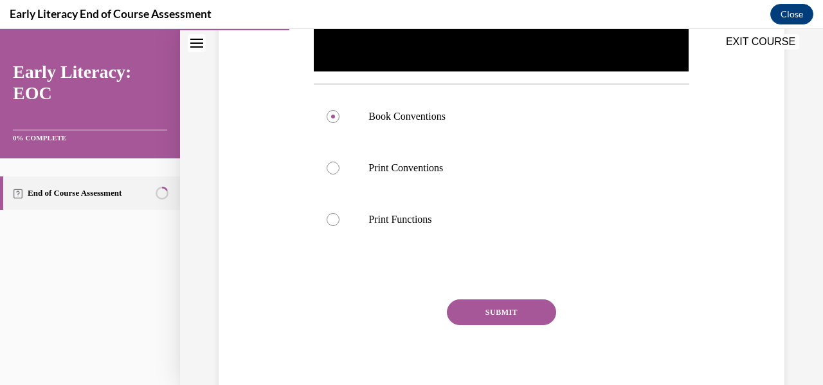
click at [513, 317] on button "SUBMIT" at bounding box center [501, 312] width 109 height 26
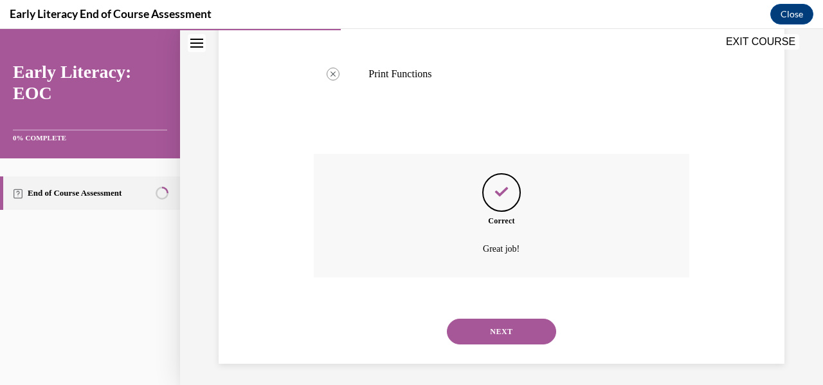
click at [513, 318] on button "NEXT" at bounding box center [501, 331] width 109 height 26
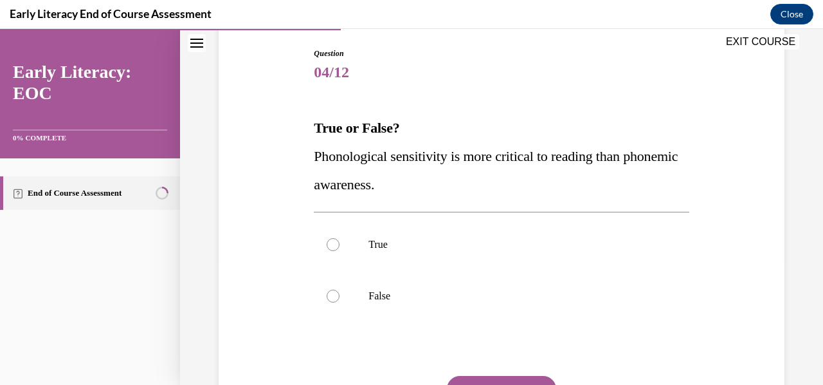
scroll to position [190, 0]
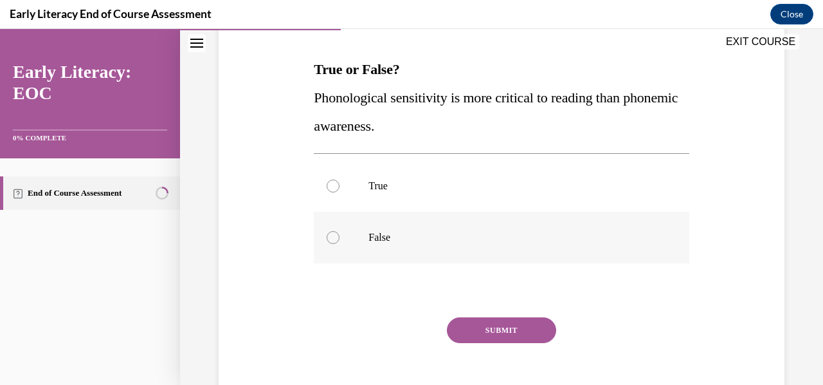
click at [508, 239] on p "False" at bounding box center [513, 237] width 288 height 13
click at [481, 329] on button "SUBMIT" at bounding box center [501, 330] width 109 height 26
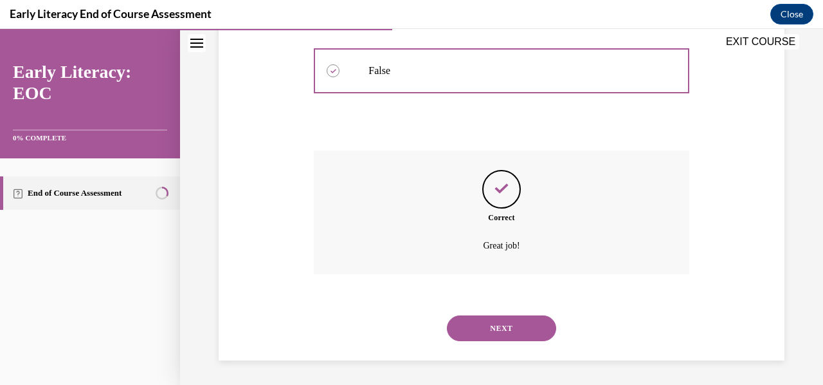
click at [481, 329] on button "NEXT" at bounding box center [501, 328] width 109 height 26
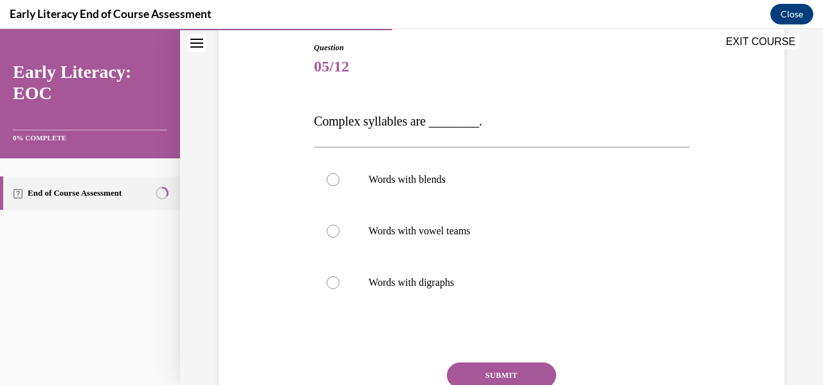
scroll to position [138, 0]
click at [347, 240] on div at bounding box center [501, 229] width 375 height 51
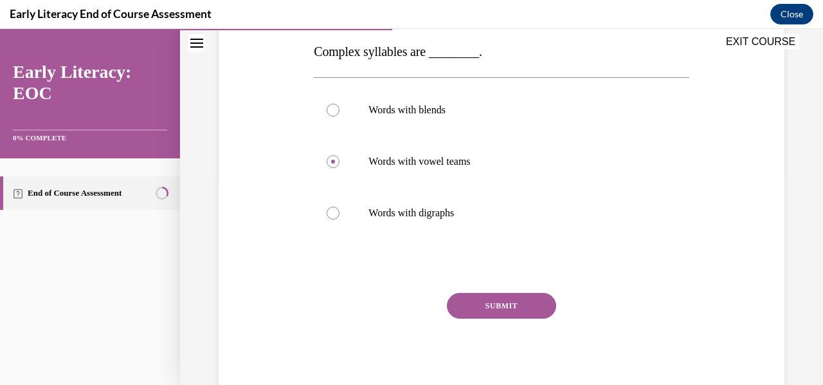
click at [509, 306] on button "SUBMIT" at bounding box center [501, 306] width 109 height 26
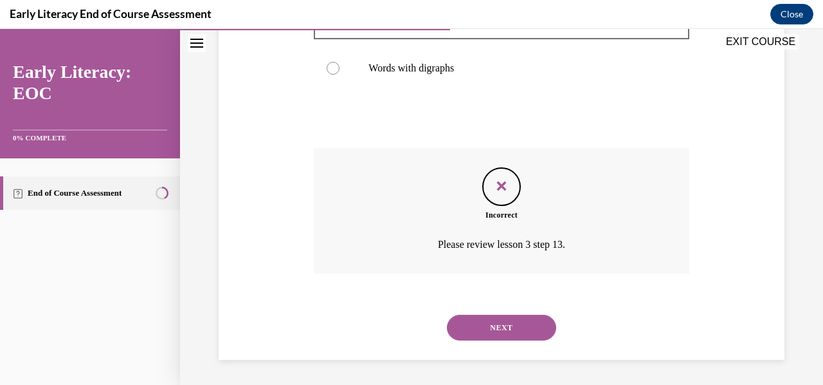
scroll to position [351, 0]
click at [513, 322] on button "NEXT" at bounding box center [501, 328] width 109 height 26
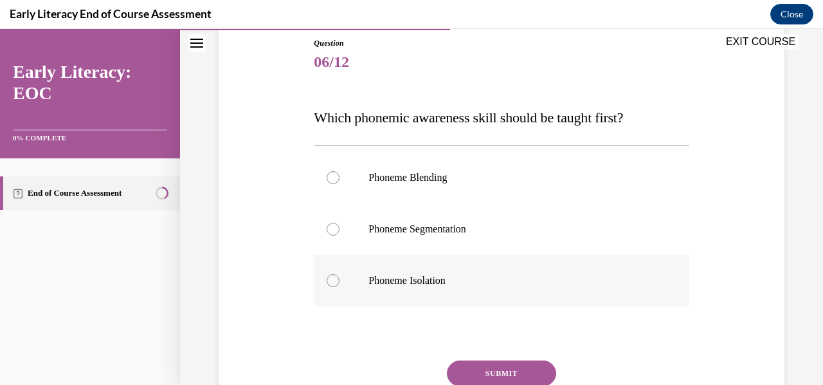
scroll to position [142, 0]
click at [494, 285] on p "Phoneme Isolation" at bounding box center [513, 279] width 288 height 13
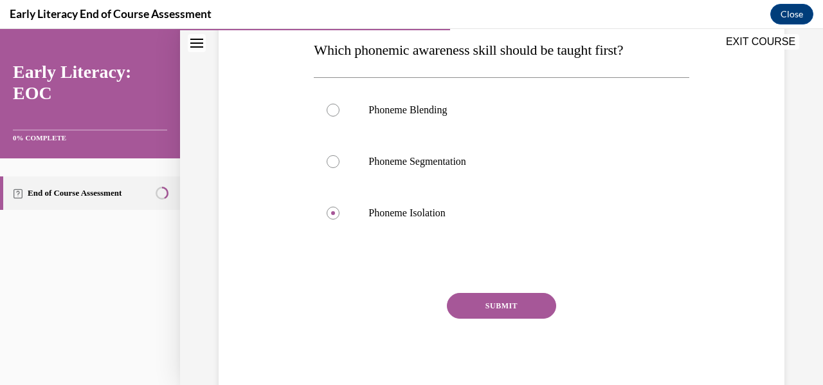
scroll to position [207, 0]
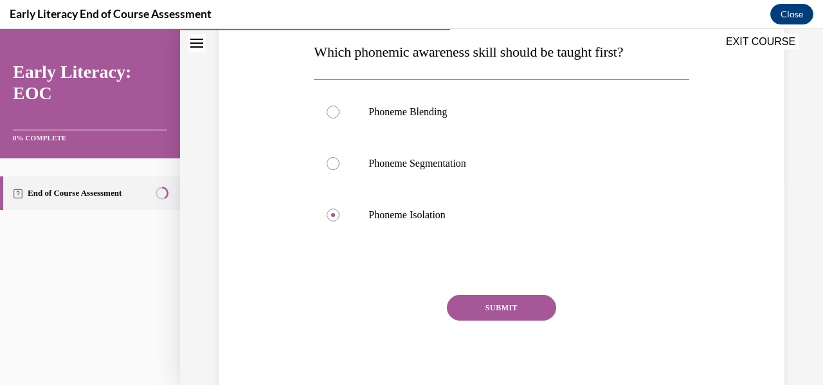
click at [506, 316] on button "SUBMIT" at bounding box center [501, 308] width 109 height 26
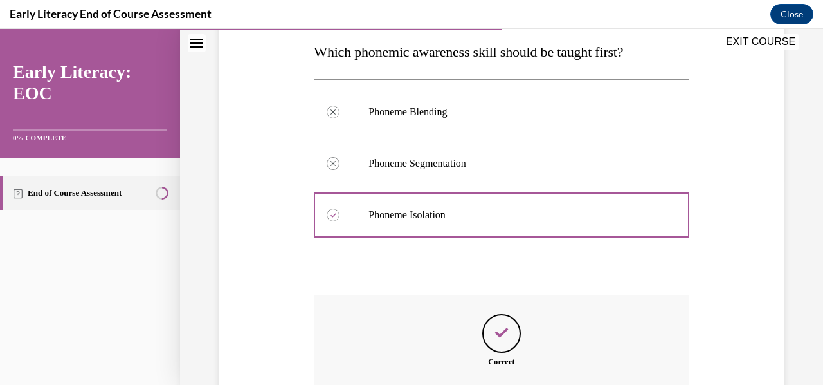
scroll to position [352, 0]
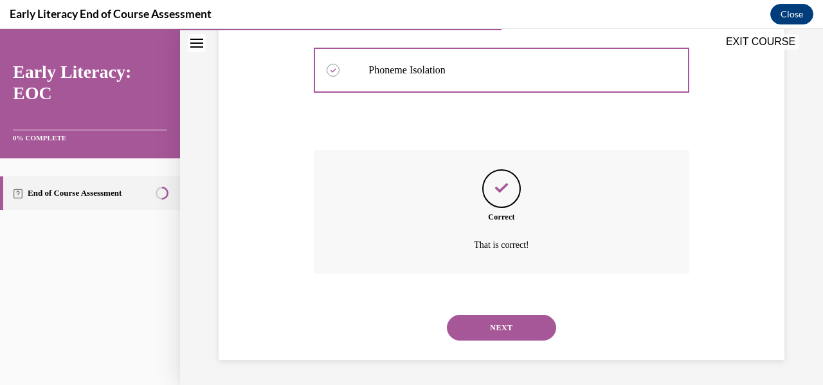
click at [511, 326] on button "NEXT" at bounding box center [501, 328] width 109 height 26
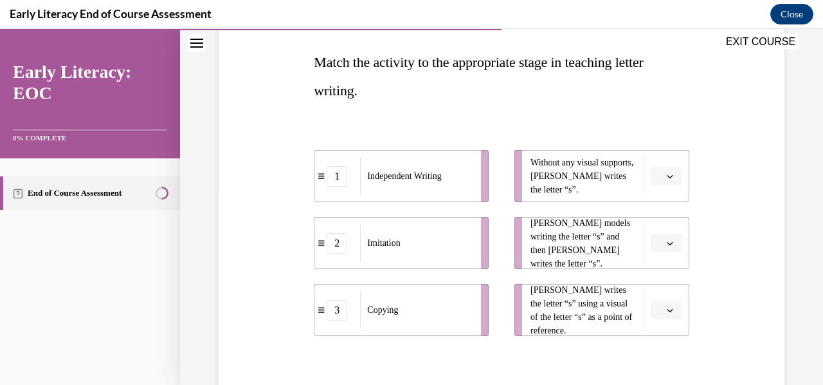
scroll to position [196, 0]
click at [657, 183] on button "button" at bounding box center [667, 176] width 32 height 19
click at [650, 230] on div "1" at bounding box center [657, 231] width 32 height 26
click at [666, 244] on span "button" at bounding box center [670, 243] width 9 height 9
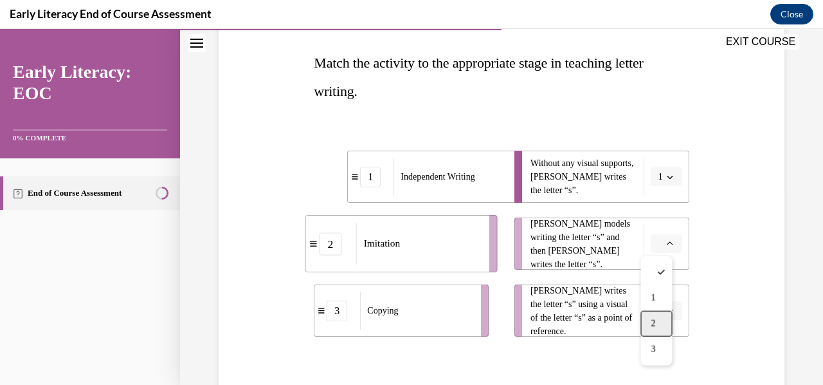
click at [662, 312] on div "2" at bounding box center [657, 324] width 32 height 26
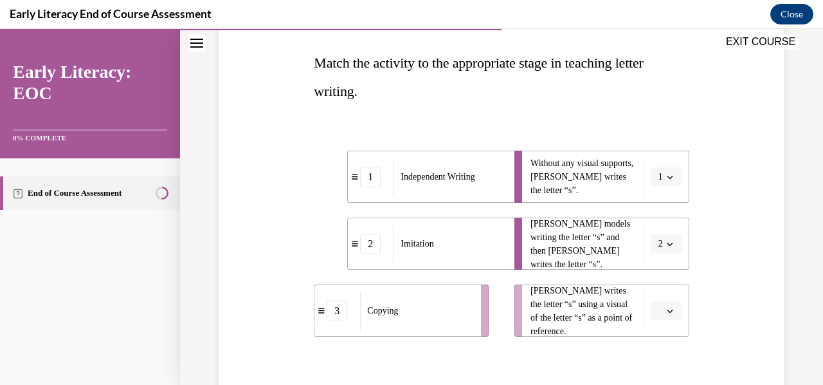
click at [666, 306] on span "button" at bounding box center [670, 310] width 9 height 9
click at [655, 282] on span "3" at bounding box center [653, 282] width 5 height 10
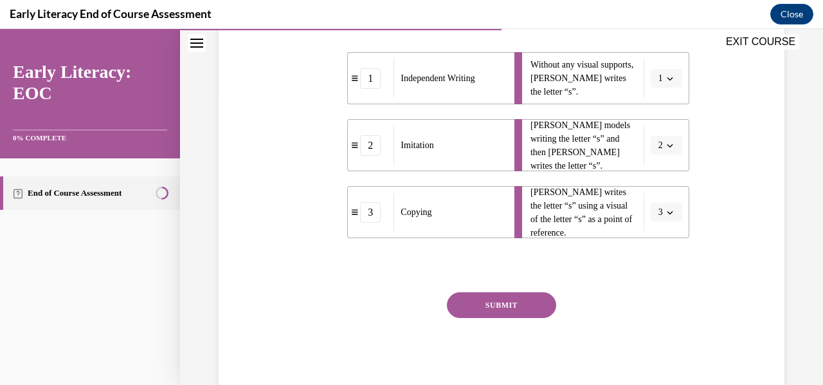
scroll to position [294, 0]
click at [526, 303] on button "SUBMIT" at bounding box center [501, 306] width 109 height 26
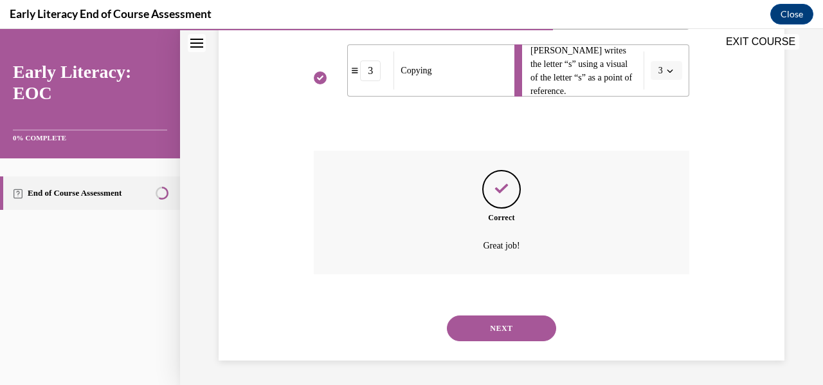
click at [531, 322] on button "NEXT" at bounding box center [501, 328] width 109 height 26
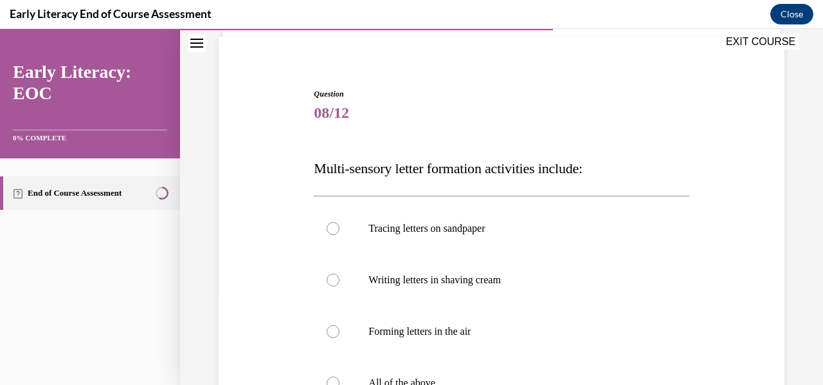
scroll to position [154, 0]
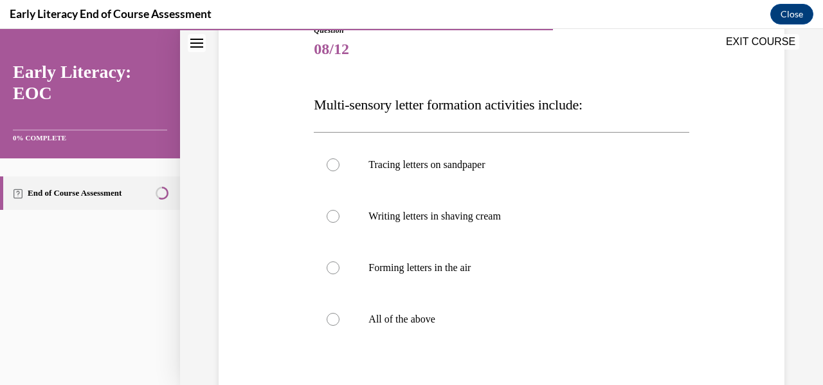
click at [531, 322] on p "All of the above" at bounding box center [513, 319] width 288 height 13
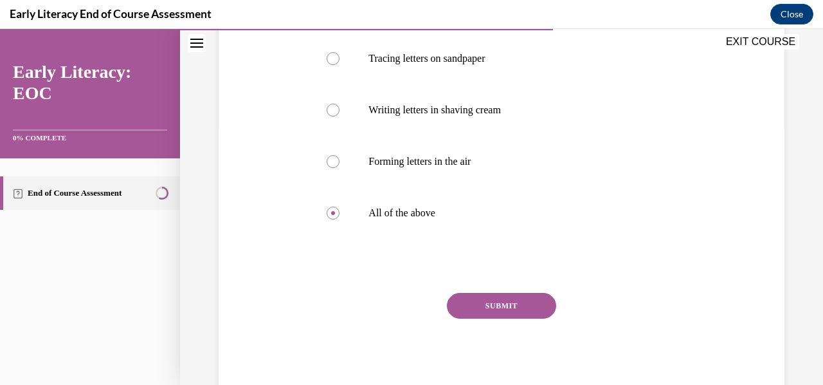
scroll to position [260, 0]
click at [526, 311] on button "SUBMIT" at bounding box center [501, 306] width 109 height 26
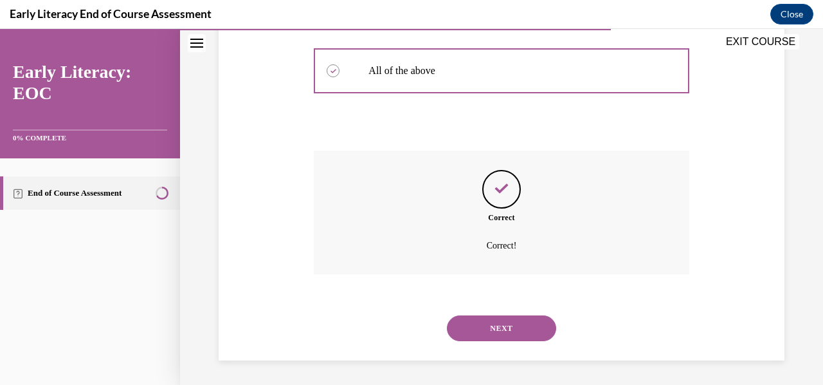
click at [527, 330] on button "NEXT" at bounding box center [501, 328] width 109 height 26
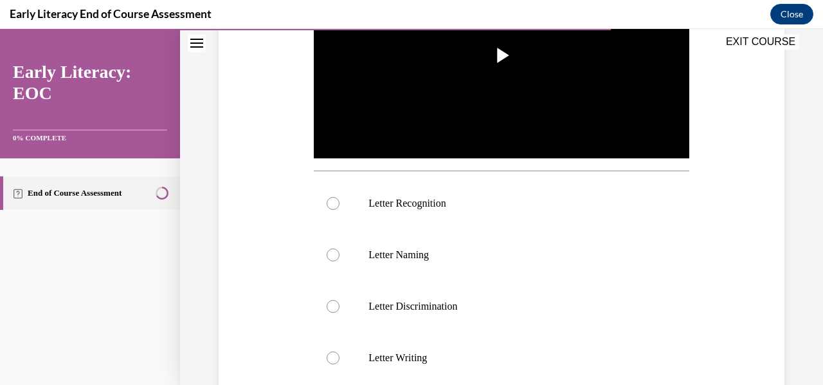
scroll to position [337, 0]
click at [501, 49] on div "EXIT COURSE" at bounding box center [495, 43] width 630 height 28
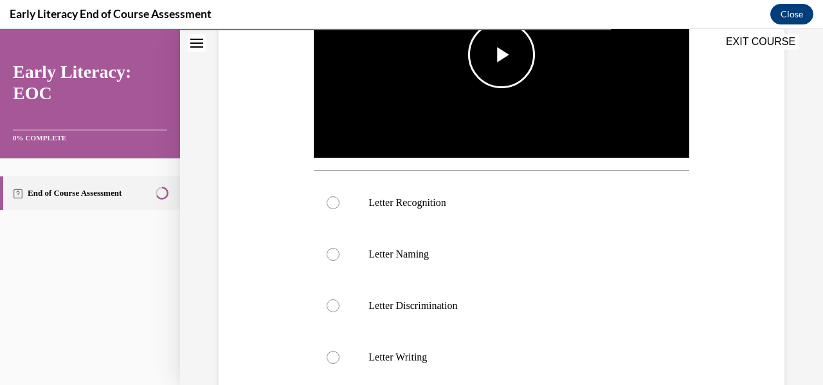
click at [502, 55] on span "Video player" at bounding box center [502, 55] width 0 height 0
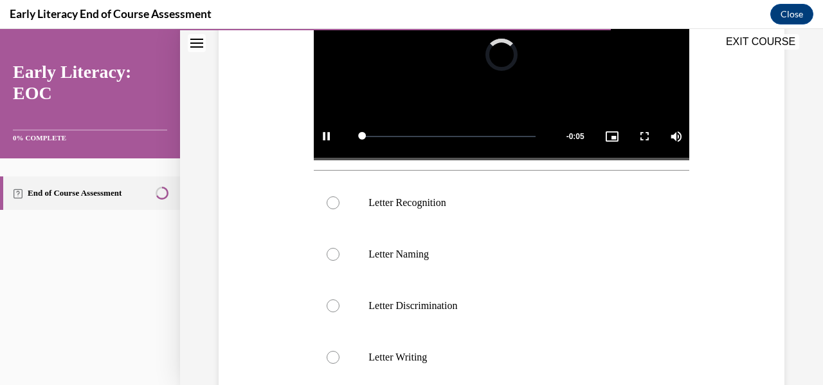
scroll to position [257, 0]
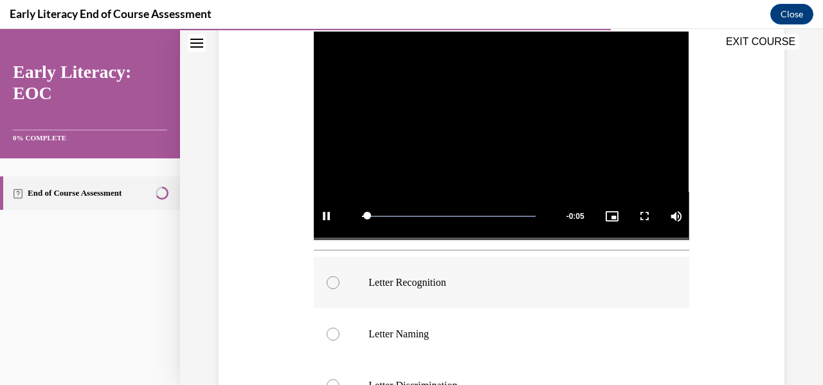
click at [333, 279] on div at bounding box center [333, 282] width 13 height 13
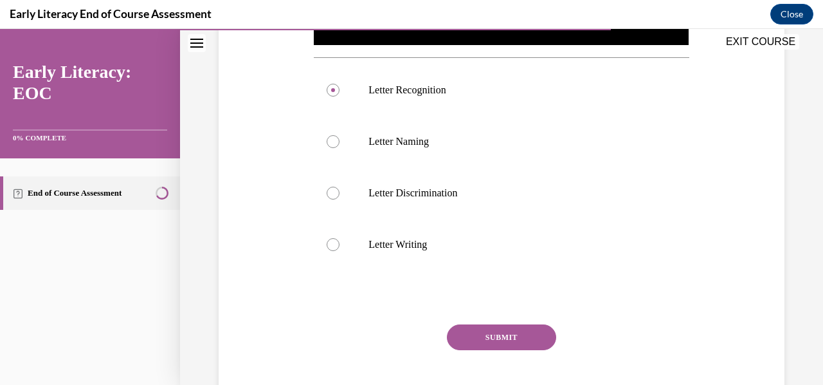
scroll to position [442, 0]
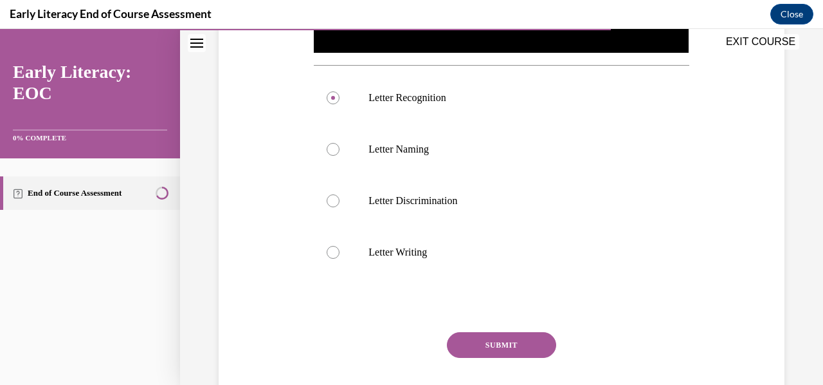
click at [494, 343] on button "SUBMIT" at bounding box center [501, 345] width 109 height 26
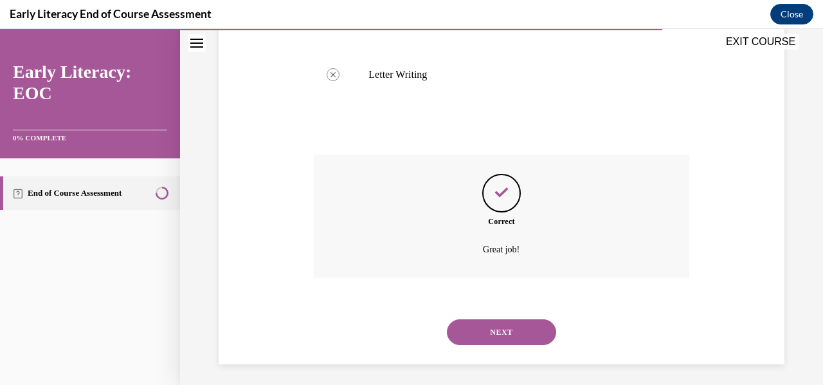
click at [490, 325] on button "NEXT" at bounding box center [501, 332] width 109 height 26
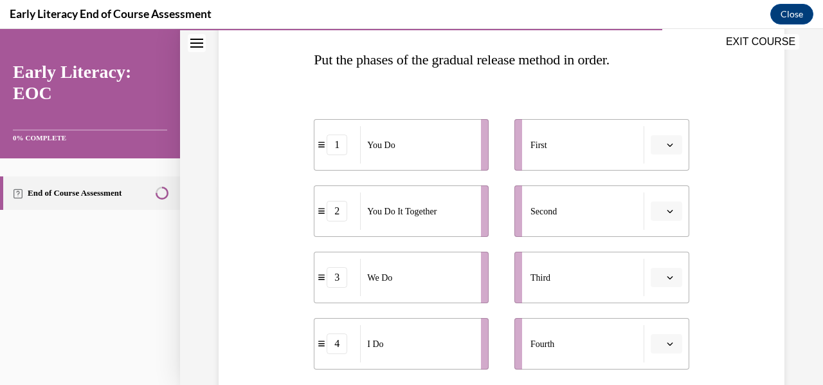
scroll to position [202, 0]
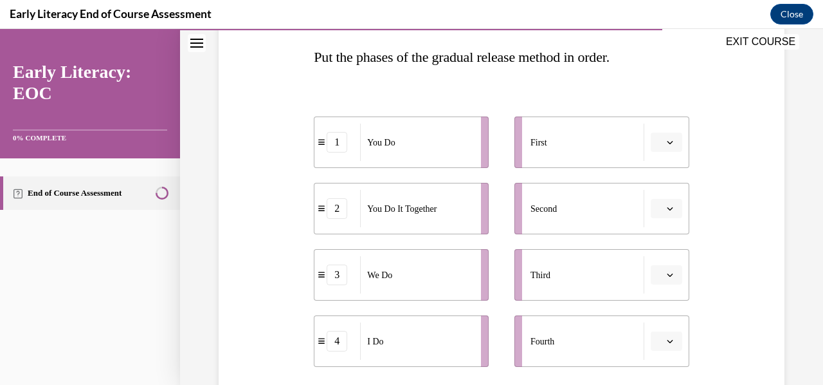
click at [666, 138] on span "button" at bounding box center [670, 142] width 9 height 9
click at [652, 280] on div "4" at bounding box center [657, 273] width 32 height 26
click at [659, 214] on span "Please select an option" at bounding box center [661, 208] width 5 height 13
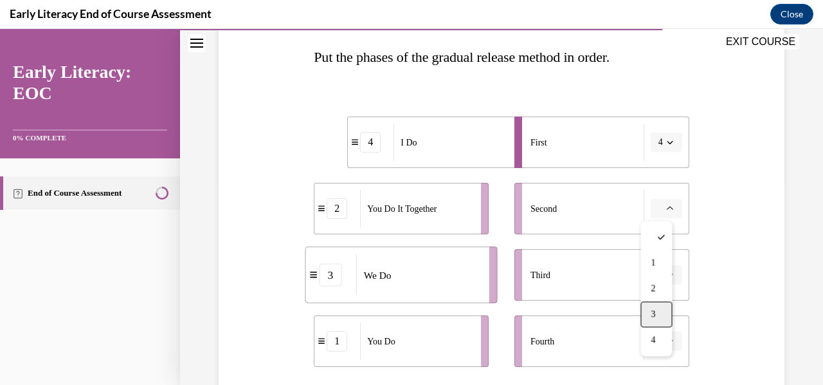
click at [650, 313] on div "3" at bounding box center [657, 314] width 32 height 26
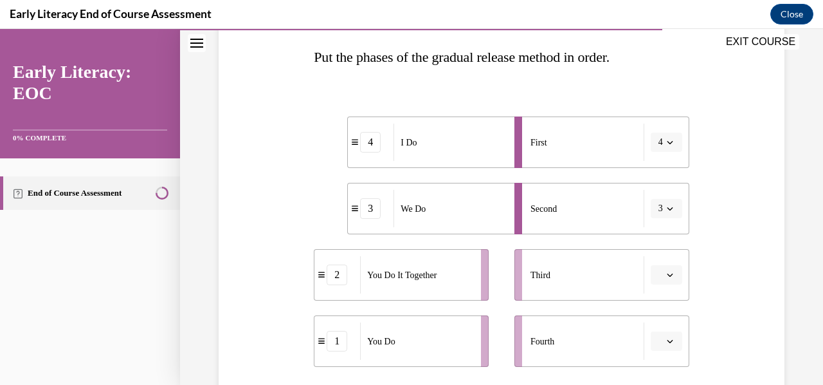
click at [657, 269] on button "button" at bounding box center [667, 274] width 32 height 19
click at [652, 204] on div "2" at bounding box center [657, 195] width 32 height 26
click at [666, 341] on span "button" at bounding box center [670, 340] width 9 height 9
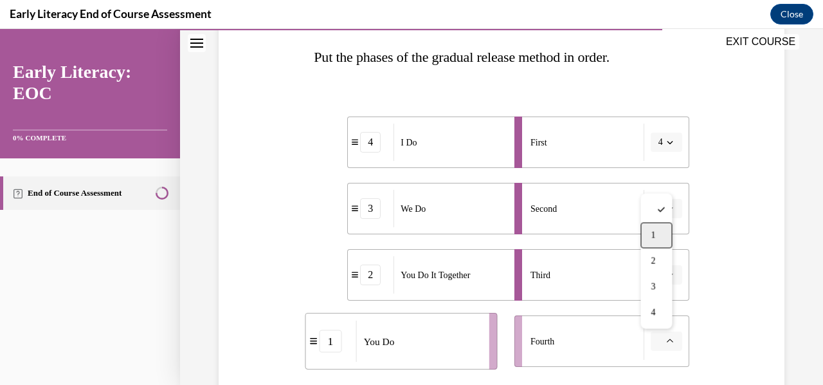
click at [671, 235] on div "1" at bounding box center [657, 236] width 32 height 26
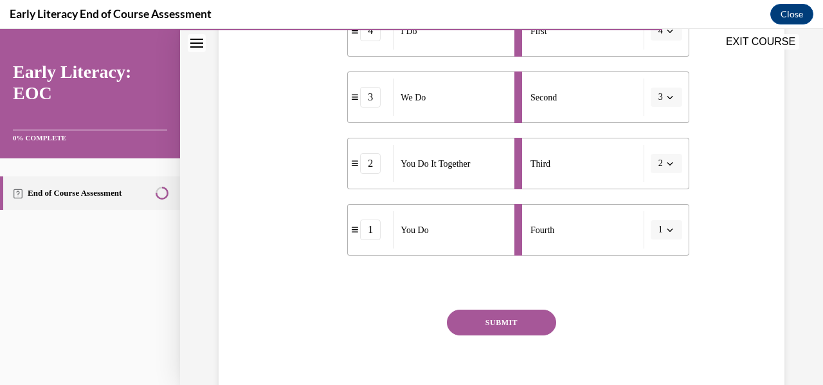
scroll to position [313, 0]
click at [525, 321] on button "SUBMIT" at bounding box center [501, 323] width 109 height 26
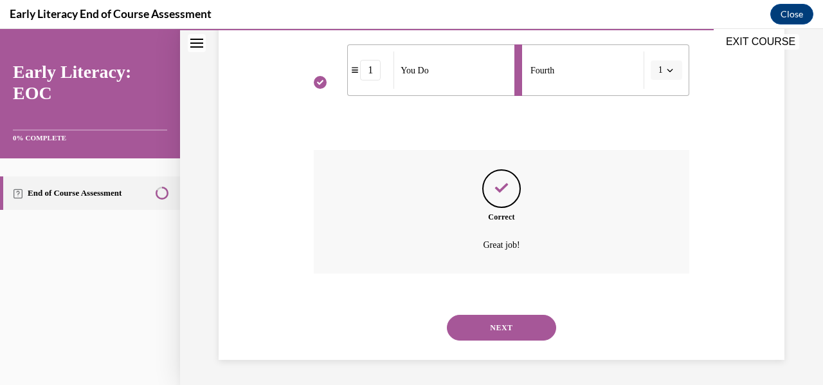
click at [525, 329] on button "NEXT" at bounding box center [501, 328] width 109 height 26
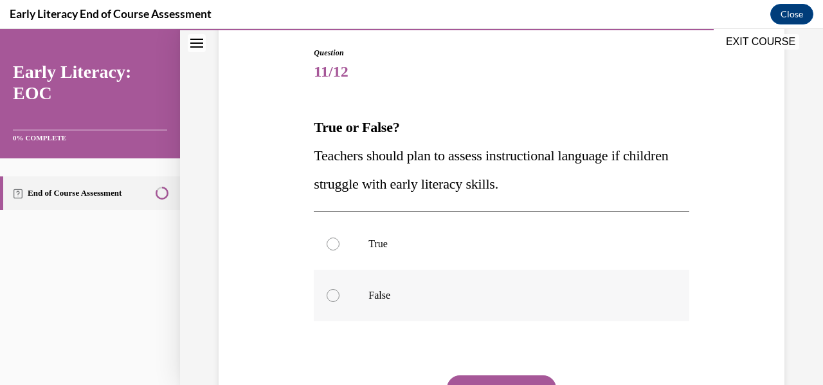
scroll to position [133, 0]
click at [542, 251] on div at bounding box center [501, 242] width 375 height 51
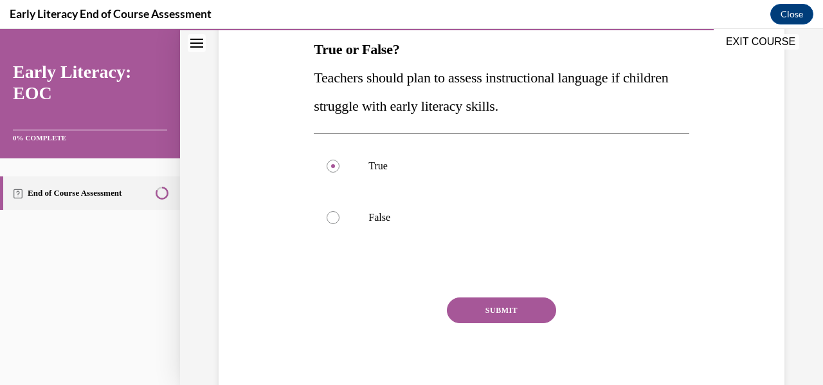
scroll to position [209, 0]
click at [508, 316] on button "SUBMIT" at bounding box center [501, 311] width 109 height 26
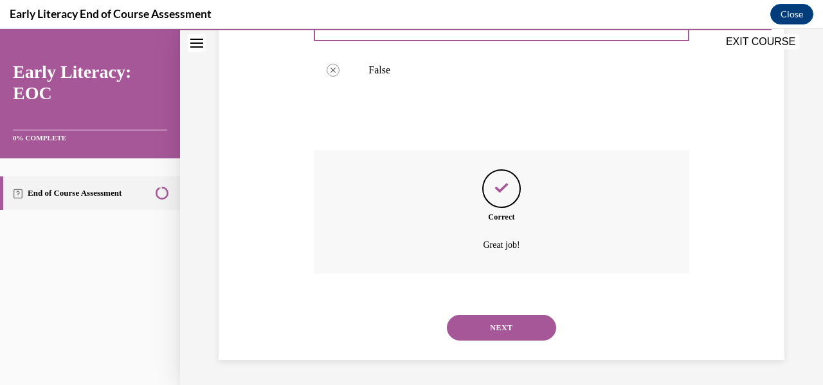
click at [515, 333] on button "NEXT" at bounding box center [501, 328] width 109 height 26
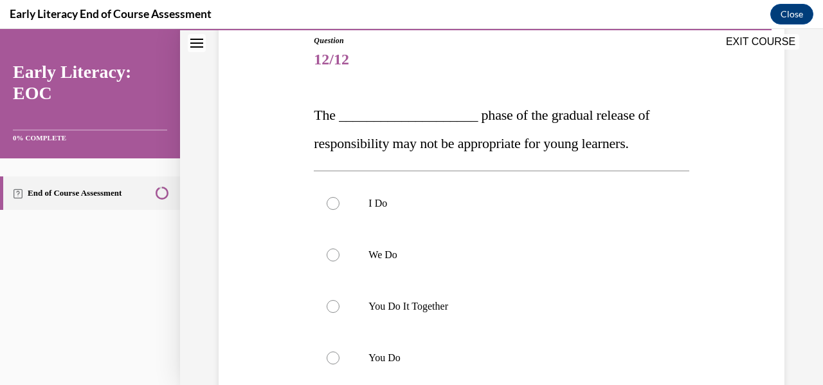
scroll to position [146, 0]
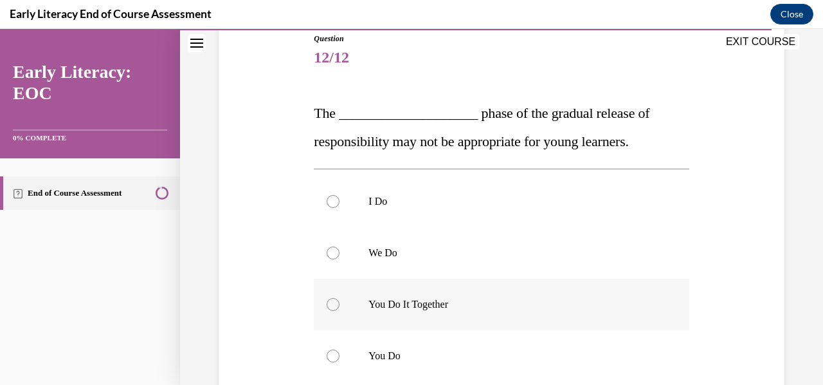
click at [529, 296] on div at bounding box center [501, 303] width 375 height 51
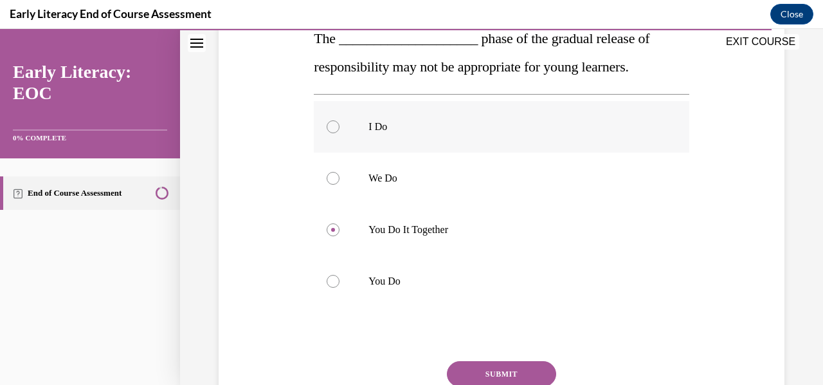
scroll to position [219, 0]
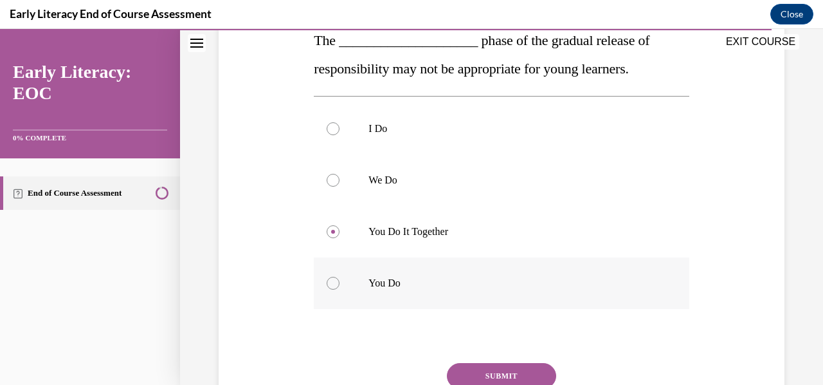
click at [513, 281] on p "You Do" at bounding box center [513, 283] width 288 height 13
click at [501, 372] on button "SUBMIT" at bounding box center [501, 376] width 109 height 26
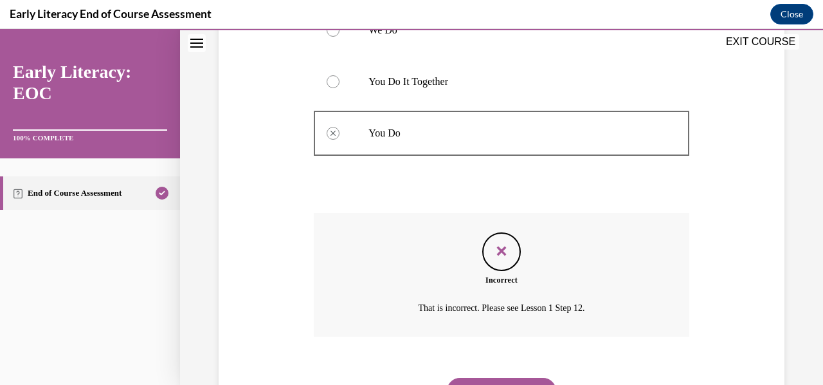
scroll to position [370, 0]
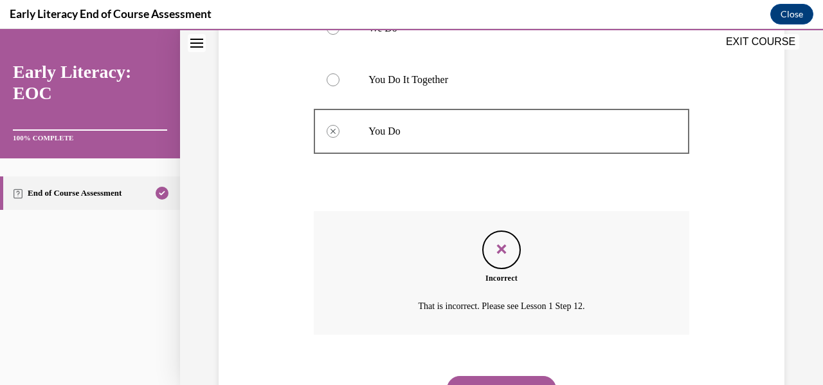
click at [501, 372] on div "NEXT" at bounding box center [501, 388] width 375 height 51
click at [505, 377] on button "NEXT" at bounding box center [501, 389] width 109 height 26
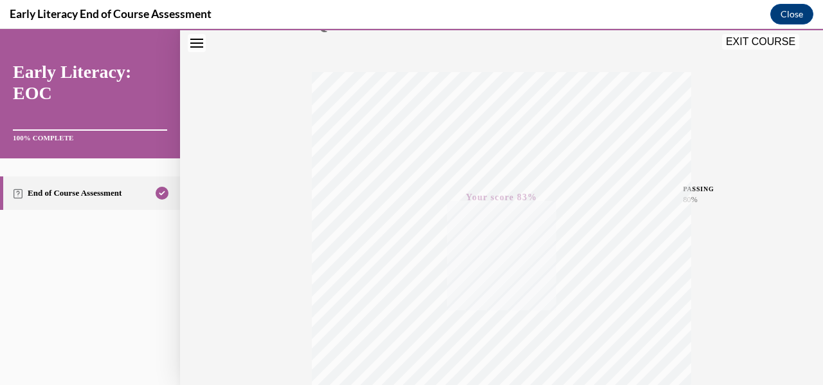
scroll to position [303, 0]
click at [774, 45] on button "EXIT COURSE" at bounding box center [760, 41] width 77 height 15
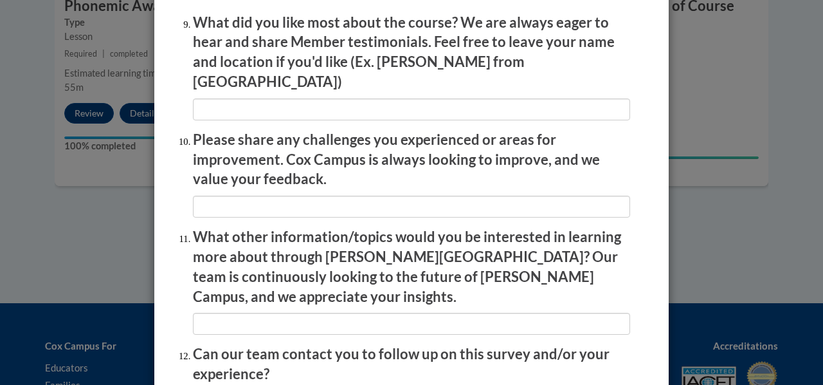
scroll to position [2290, 0]
